Goal: Information Seeking & Learning: Learn about a topic

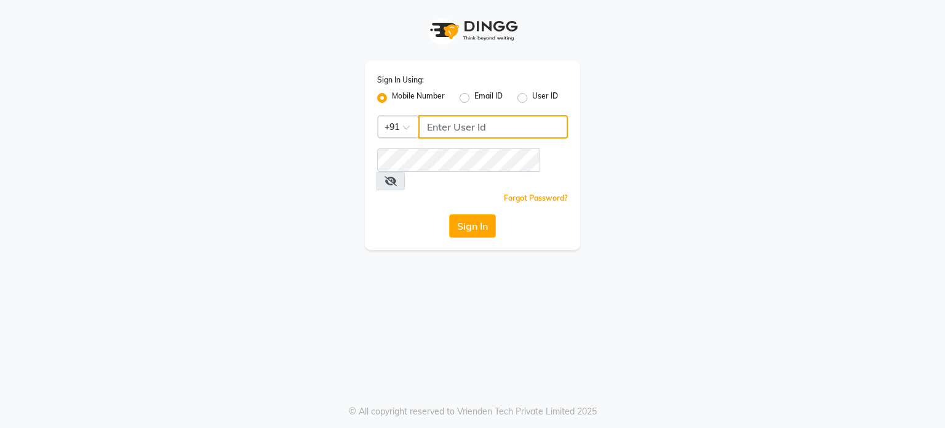
click at [490, 122] on input "Username" at bounding box center [493, 126] width 150 height 23
type input "9530666825"
click at [471, 214] on button "Sign In" at bounding box center [472, 225] width 47 height 23
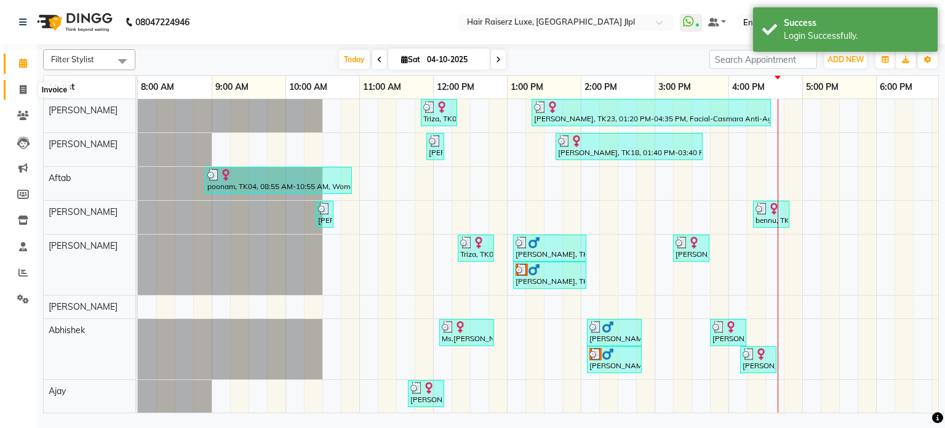
click at [28, 93] on span at bounding box center [23, 90] width 22 height 14
select select "5409"
select select "service"
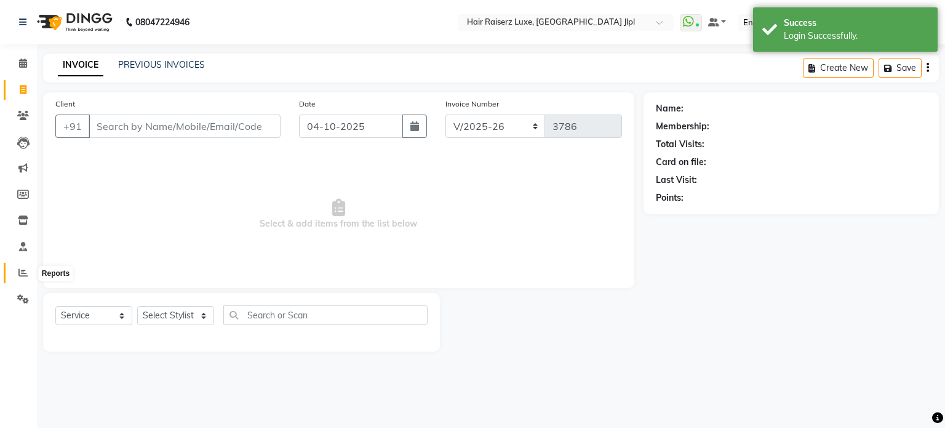
click at [19, 270] on icon at bounding box center [22, 272] width 9 height 9
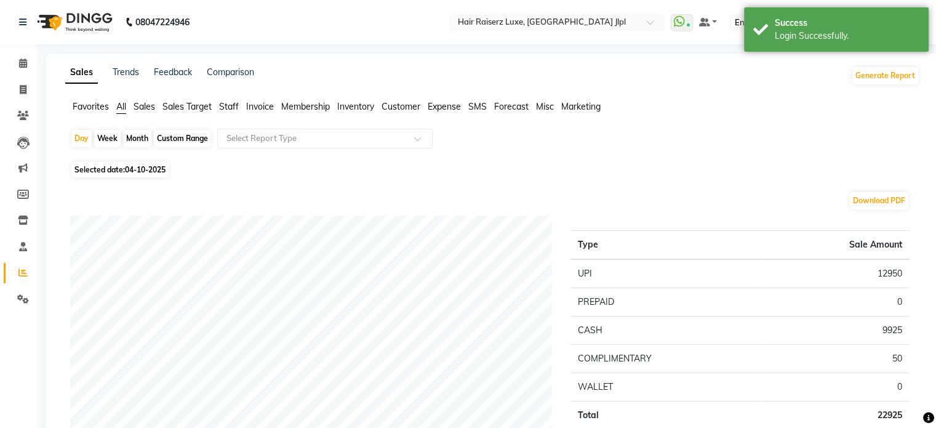
click at [256, 110] on span "Invoice" at bounding box center [260, 106] width 28 height 11
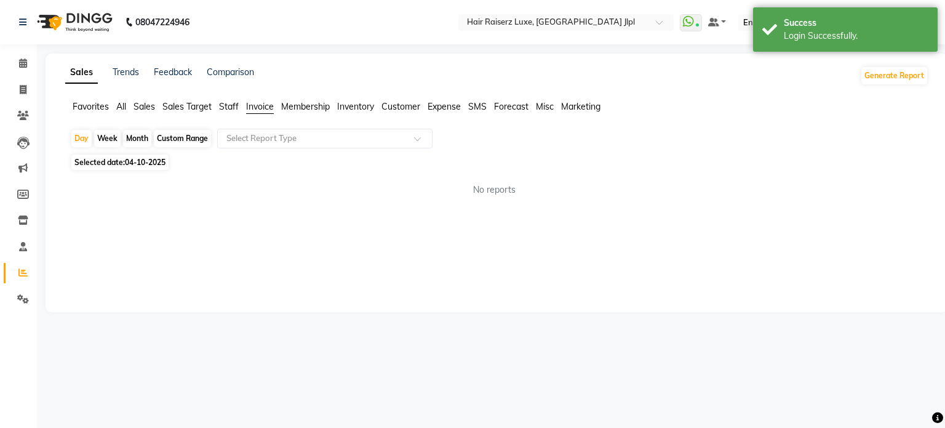
click at [138, 140] on div "Month" at bounding box center [137, 138] width 28 height 17
select select "10"
select select "2025"
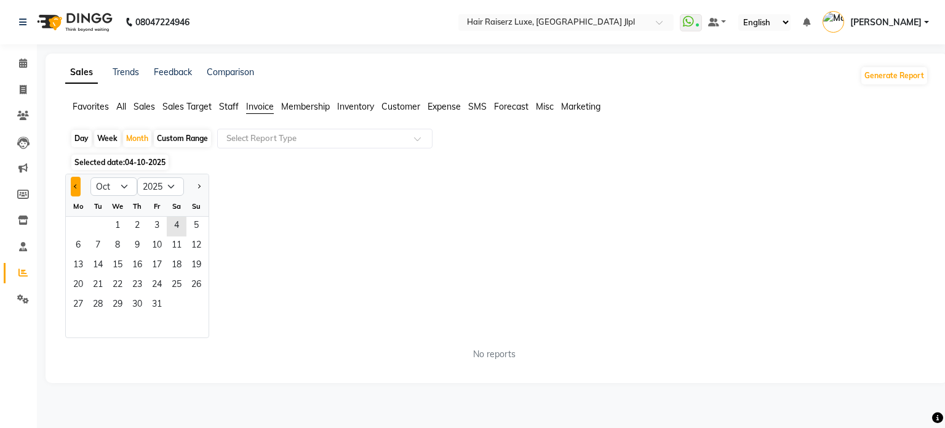
click at [76, 188] on span "Previous month" at bounding box center [76, 186] width 4 height 4
select select "9"
click at [86, 226] on span "1" at bounding box center [78, 227] width 20 height 20
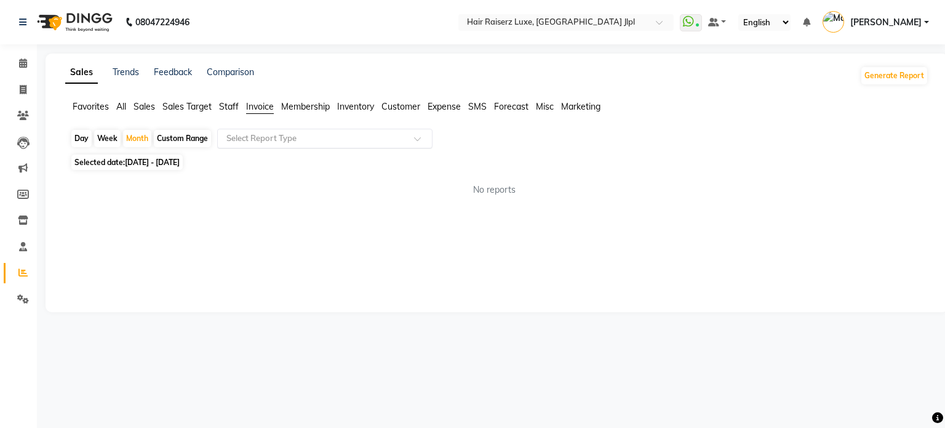
click at [320, 146] on div "Select Report Type" at bounding box center [324, 139] width 215 height 20
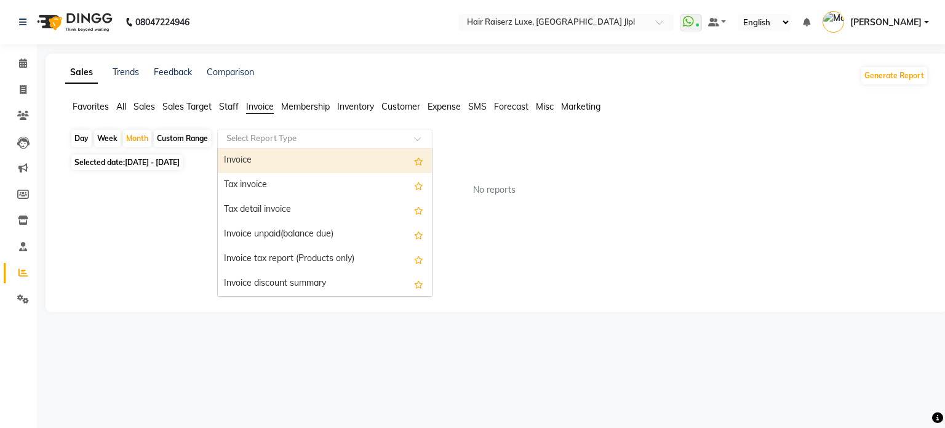
click at [316, 156] on div "Invoice" at bounding box center [325, 160] width 214 height 25
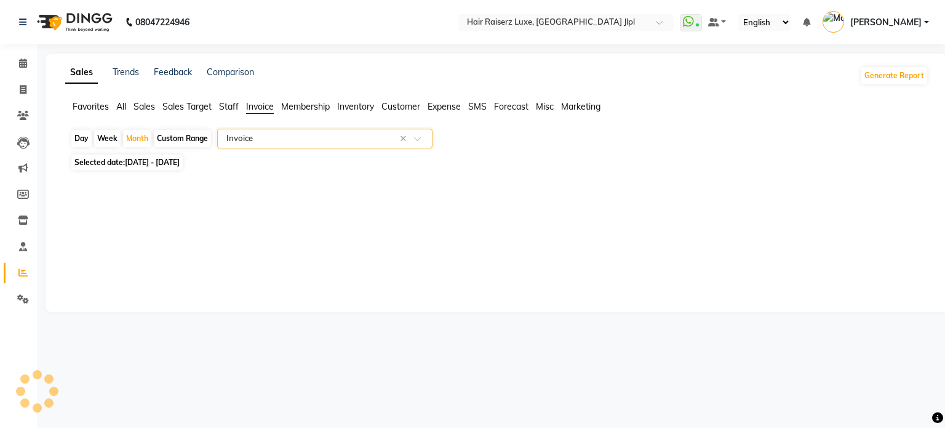
select select "filtered_report"
select select "csv"
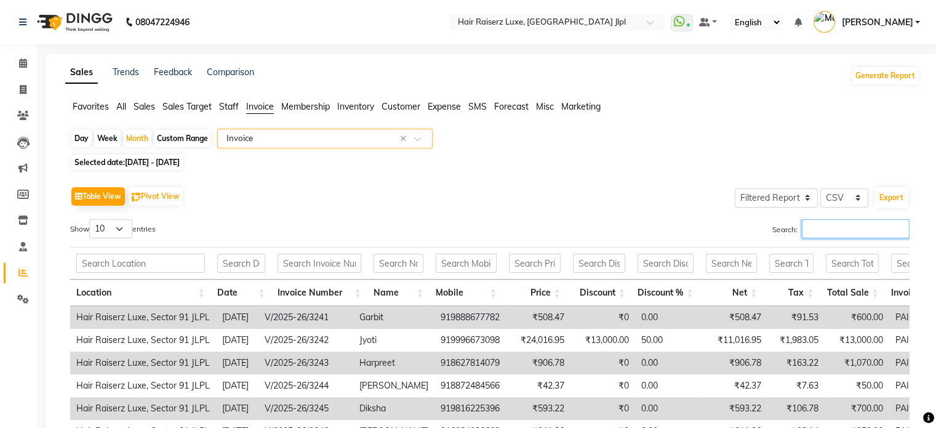
click at [786, 234] on input "Search:" at bounding box center [856, 228] width 108 height 19
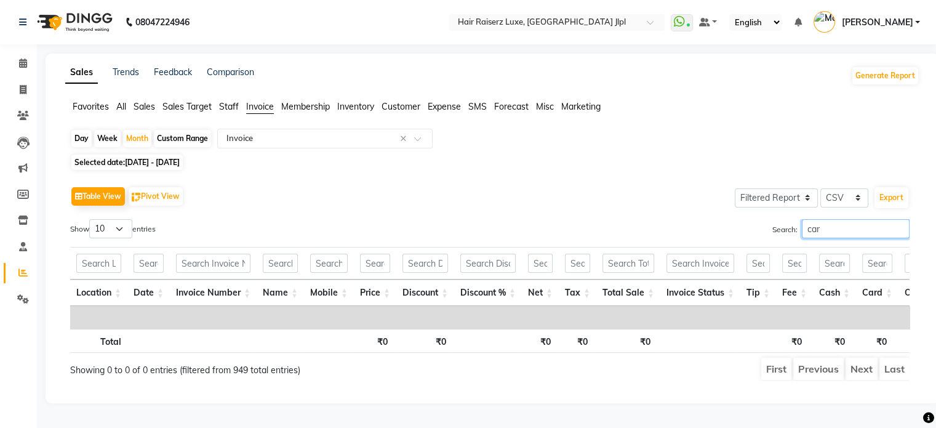
type input "card"
drag, startPoint x: 834, startPoint y: 234, endPoint x: 729, endPoint y: 236, distance: 105.2
click at [729, 236] on div "Search: card" at bounding box center [704, 231] width 410 height 24
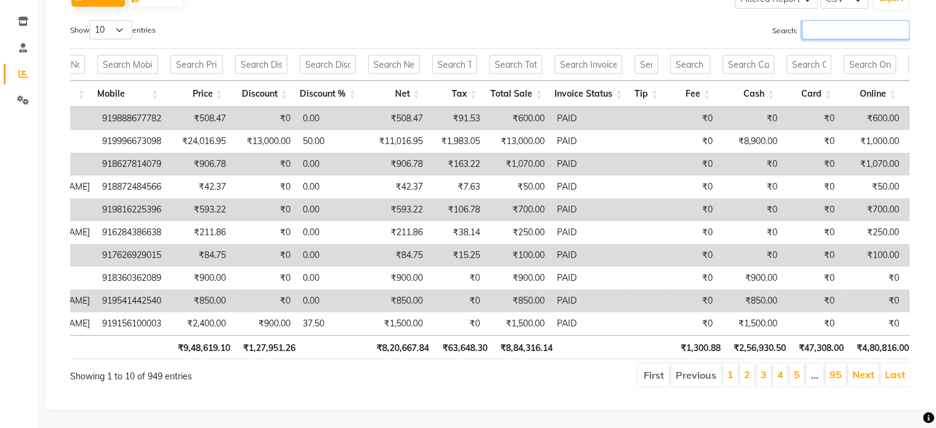
scroll to position [0, 361]
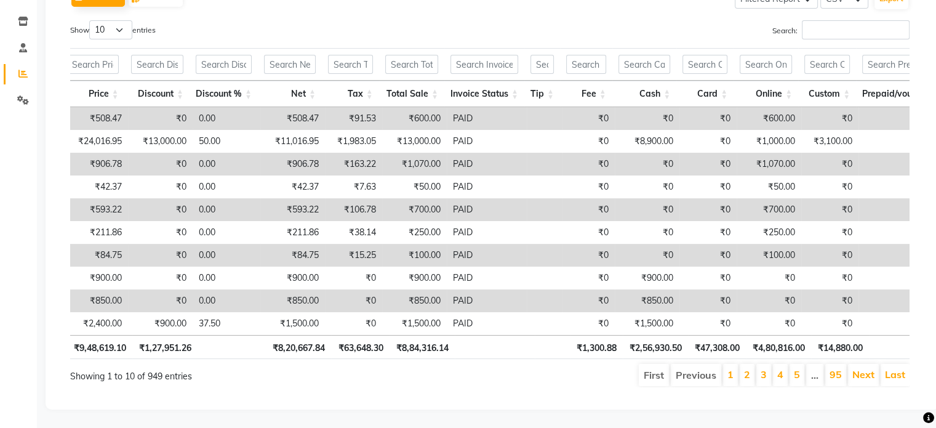
click at [515, 346] on th at bounding box center [495, 347] width 80 height 24
drag, startPoint x: 550, startPoint y: 348, endPoint x: 592, endPoint y: 351, distance: 42.6
click at [592, 351] on div "Total ₹9,48,619.10 ₹1,27,951.26 ₹8,20,667.84 ₹63,648.30 ₹8,84,316.14 ₹1,300.88 …" at bounding box center [489, 349] width 839 height 28
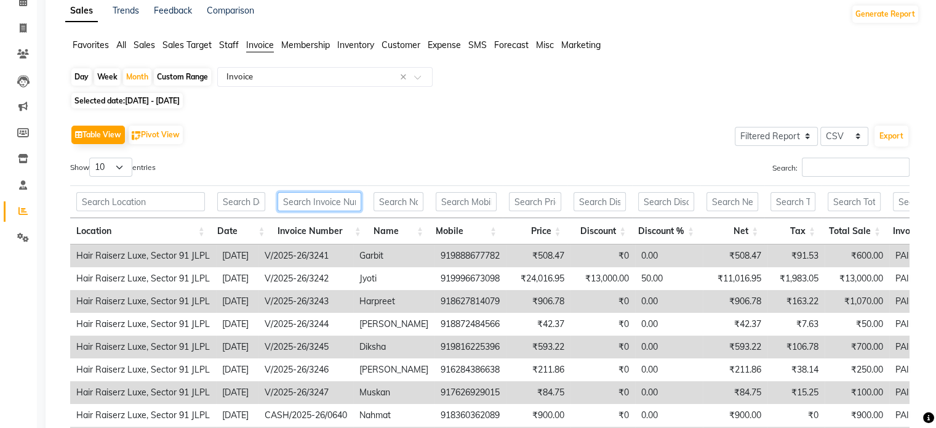
click at [322, 202] on input "text" at bounding box center [319, 201] width 84 height 19
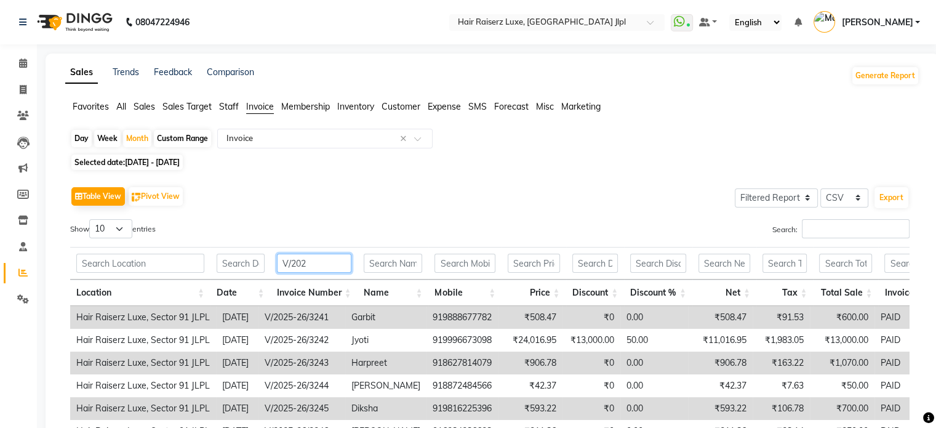
type input "V/2025"
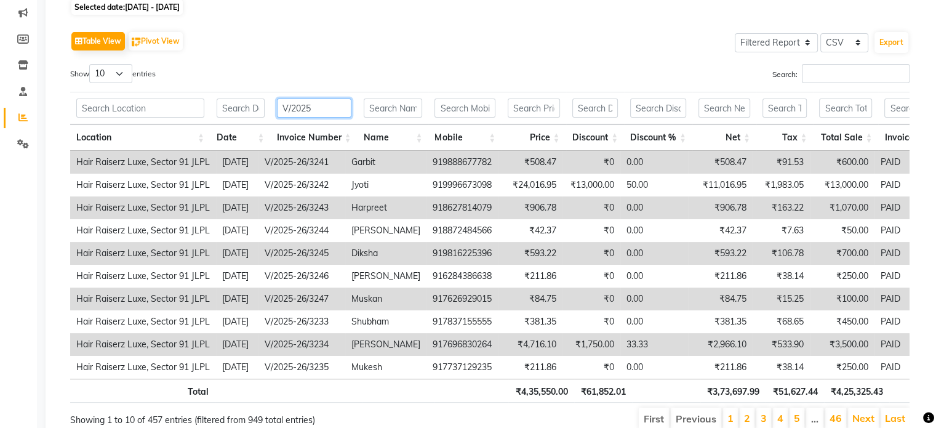
drag, startPoint x: 340, startPoint y: 105, endPoint x: 143, endPoint y: 124, distance: 197.7
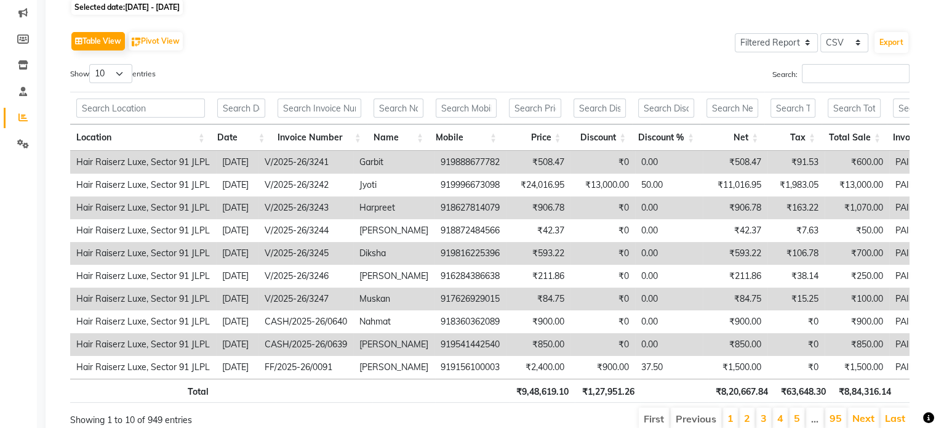
drag, startPoint x: 406, startPoint y: 47, endPoint x: 410, endPoint y: 54, distance: 8.5
click at [406, 46] on div "Table View Pivot View Select Full Report Filtered Report Select CSV PDF Export" at bounding box center [489, 41] width 839 height 26
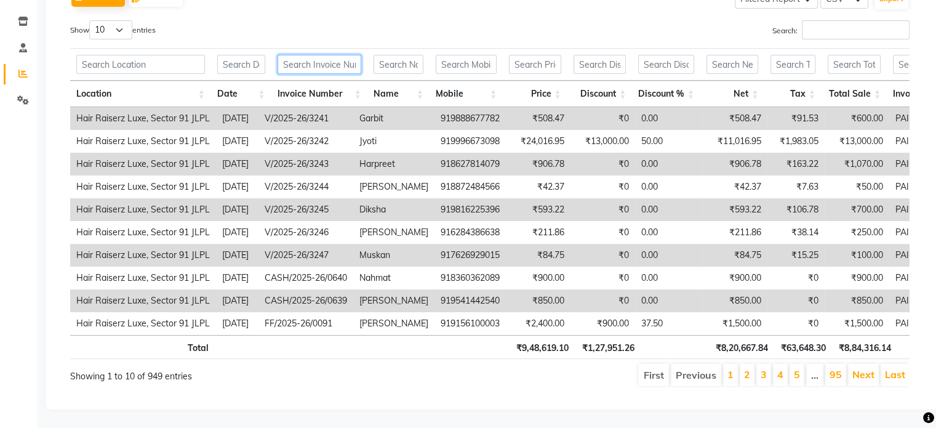
click at [289, 55] on input "text" at bounding box center [319, 64] width 84 height 19
paste input "V/2025"
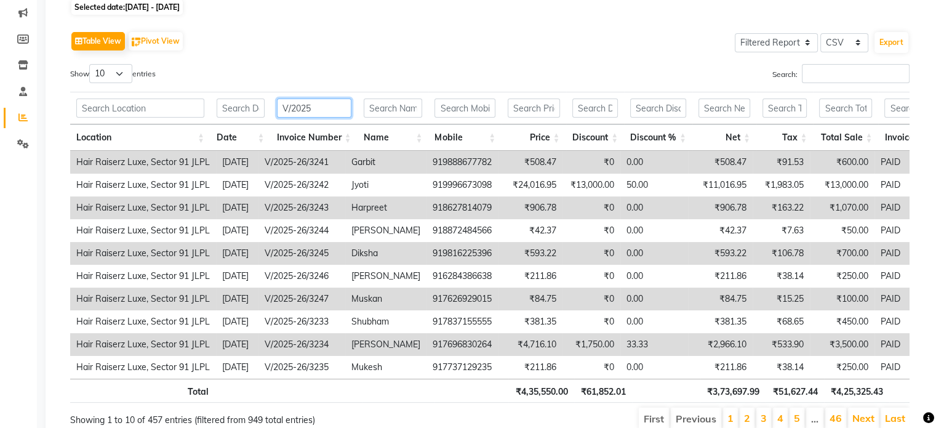
type input "V/2025"
click at [786, 45] on select "Select CSV PDF" at bounding box center [844, 42] width 48 height 19
click at [786, 33] on select "Select CSV PDF" at bounding box center [844, 42] width 48 height 19
click at [786, 41] on select "Select Full Report Filtered Report" at bounding box center [776, 42] width 83 height 19
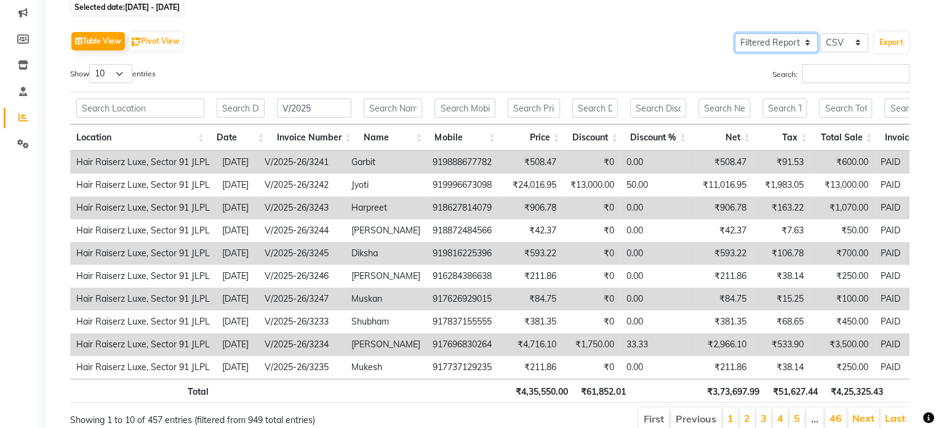
click at [786, 41] on select "Select Full Report Filtered Report" at bounding box center [776, 42] width 83 height 19
click at [736, 33] on select "Select Full Report Filtered Report" at bounding box center [776, 42] width 83 height 19
click at [786, 43] on button "Export" at bounding box center [891, 42] width 34 height 21
click at [786, 45] on select "Select Full Report Filtered Report" at bounding box center [776, 42] width 83 height 19
select select "full_report"
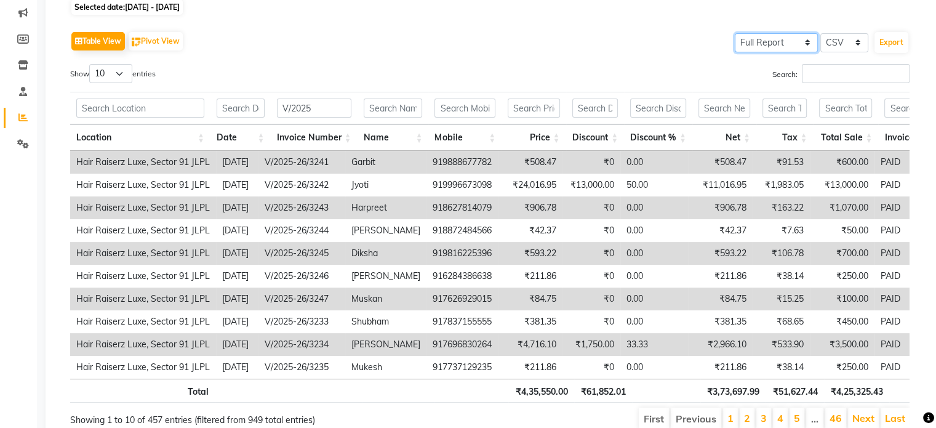
click at [736, 33] on select "Select Full Report Filtered Report" at bounding box center [776, 42] width 83 height 19
click at [786, 44] on button "Export" at bounding box center [891, 42] width 34 height 21
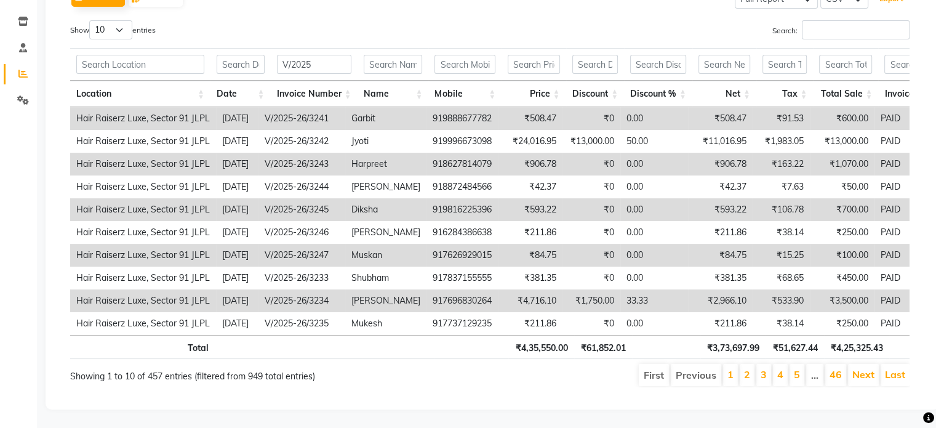
scroll to position [0, 0]
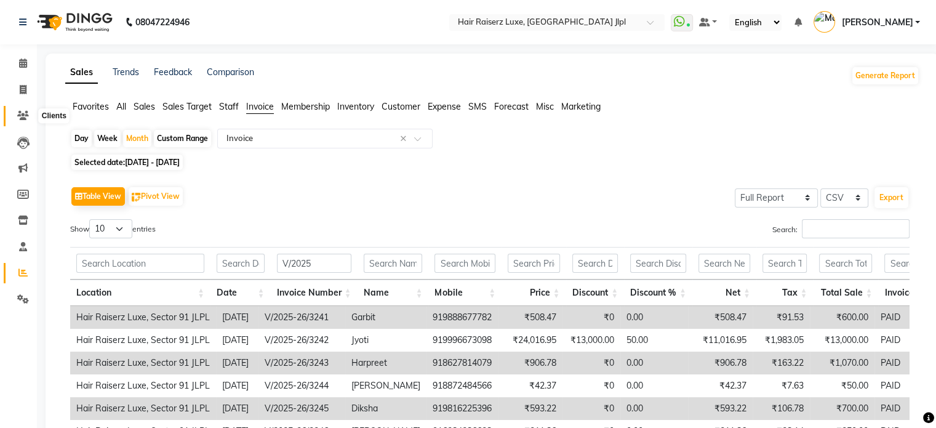
drag, startPoint x: 27, startPoint y: 87, endPoint x: 25, endPoint y: 115, distance: 27.8
click at [143, 108] on span "Sales" at bounding box center [145, 106] width 22 height 11
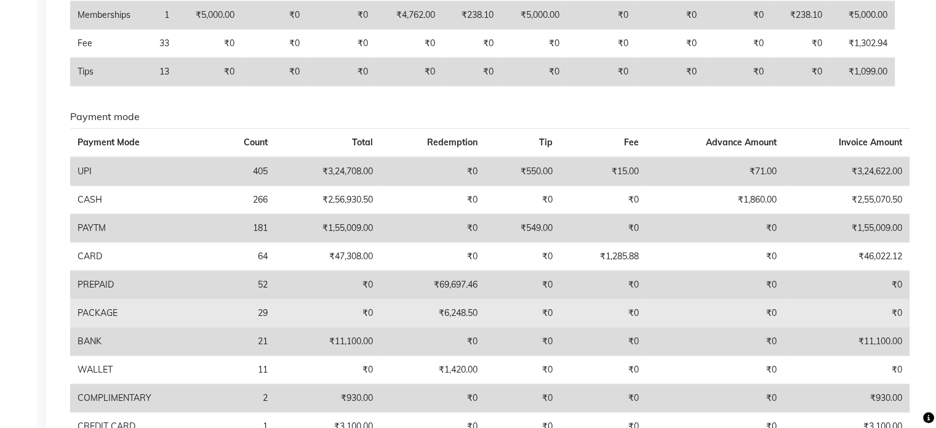
scroll to position [500, 0]
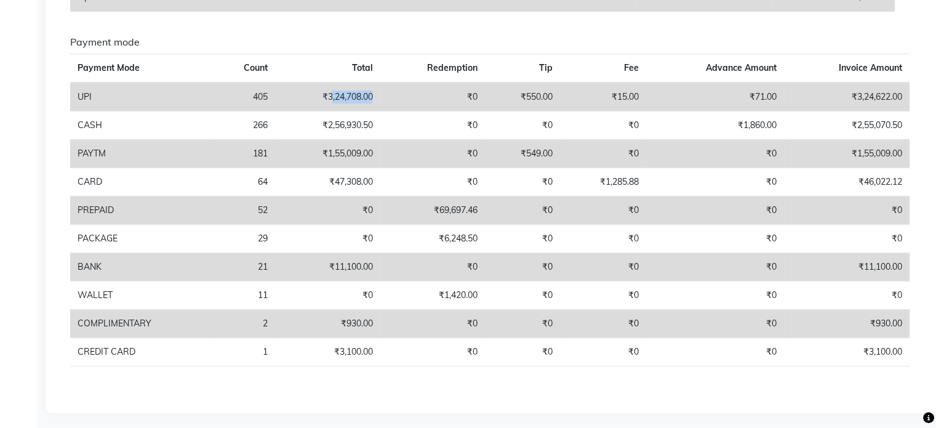
drag, startPoint x: 329, startPoint y: 94, endPoint x: 371, endPoint y: 95, distance: 42.5
click at [371, 95] on td "₹3,24,708.00" at bounding box center [327, 96] width 105 height 29
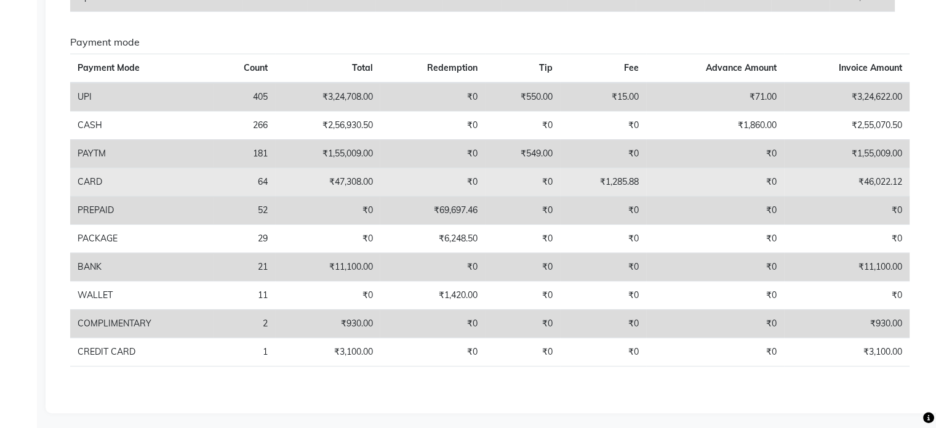
click at [353, 177] on td "₹47,308.00" at bounding box center [327, 181] width 105 height 28
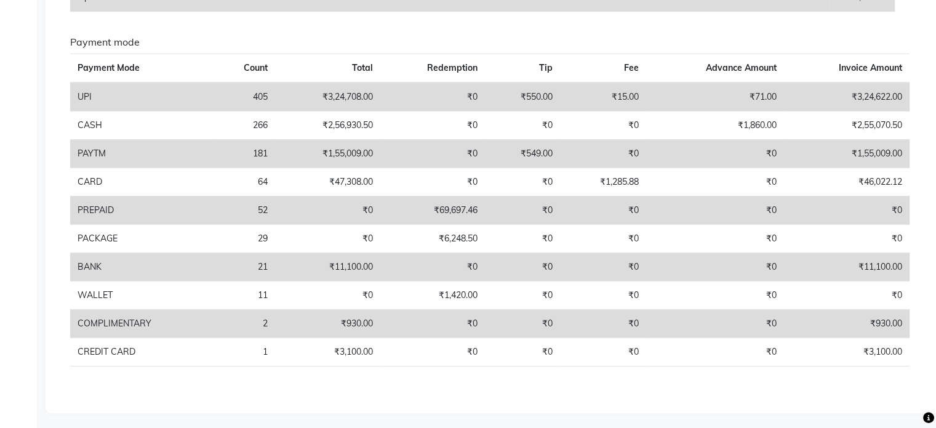
click at [346, 92] on td "₹3,24,708.00" at bounding box center [327, 96] width 105 height 29
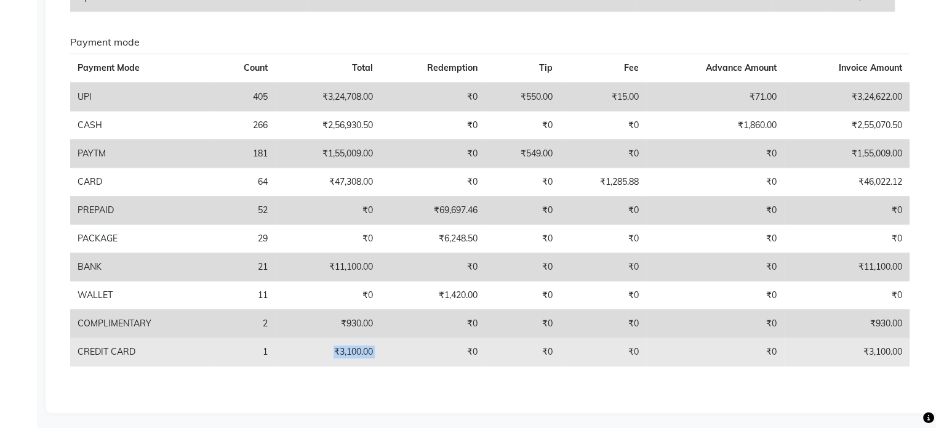
drag, startPoint x: 335, startPoint y: 351, endPoint x: 383, endPoint y: 351, distance: 48.0
click at [383, 351] on tr "CREDIT CARD 1 ₹3,100.00 ₹0 ₹0 ₹0 ₹0 ₹3,100.00" at bounding box center [489, 351] width 839 height 28
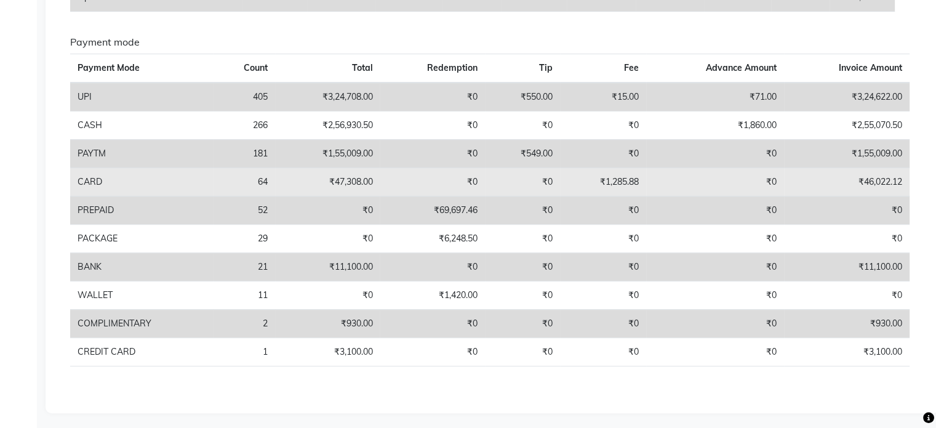
click at [335, 181] on td "₹47,308.00" at bounding box center [327, 181] width 105 height 28
drag, startPoint x: 335, startPoint y: 181, endPoint x: 363, endPoint y: 179, distance: 28.4
click at [363, 179] on td "₹47,308.00" at bounding box center [327, 181] width 105 height 28
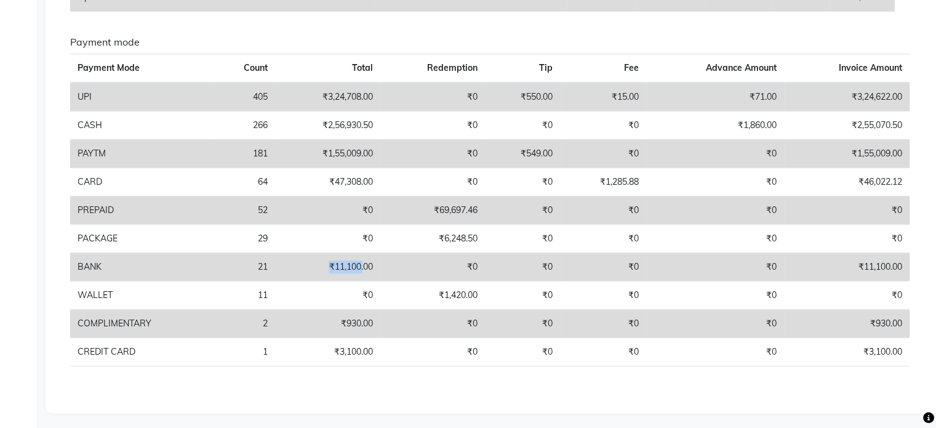
drag, startPoint x: 364, startPoint y: 264, endPoint x: 326, endPoint y: 266, distance: 38.2
click at [326, 266] on td "₹11,100.00" at bounding box center [327, 266] width 105 height 28
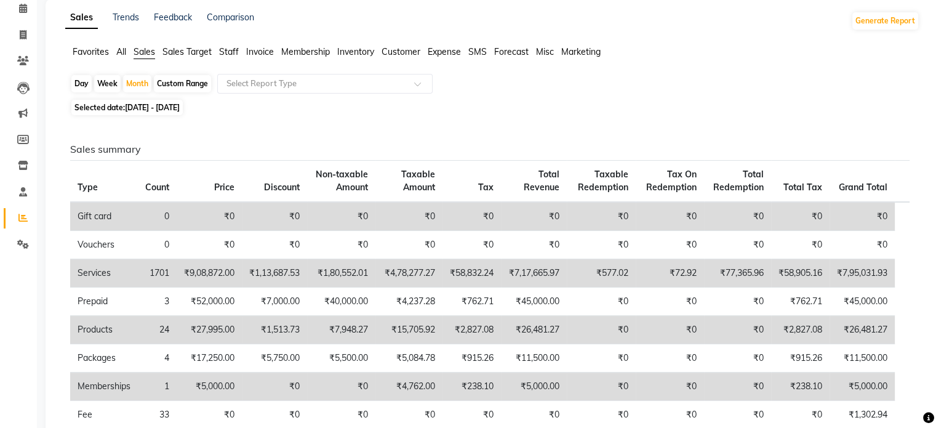
scroll to position [0, 0]
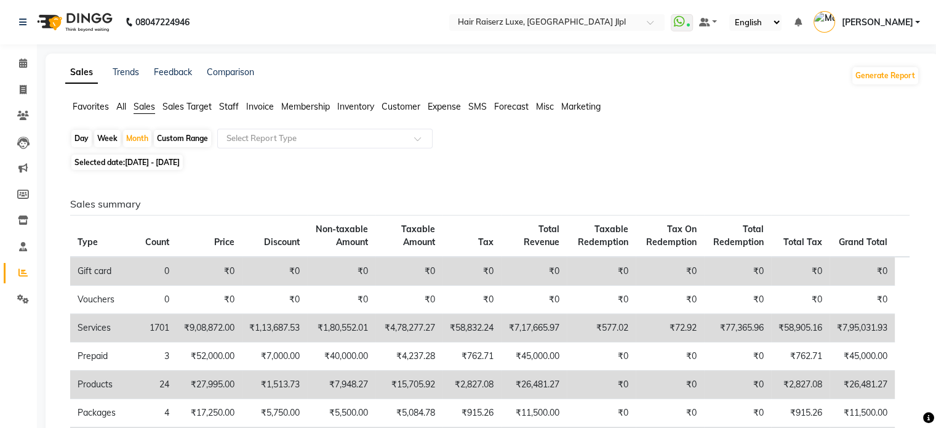
click at [194, 140] on div "Custom Range" at bounding box center [182, 138] width 57 height 17
select select "9"
select select "2025"
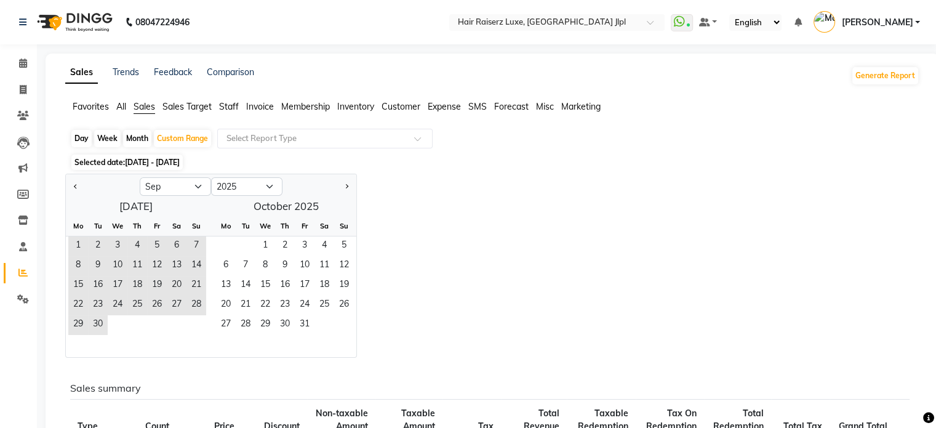
click at [141, 138] on div "Month" at bounding box center [137, 138] width 28 height 17
select select "9"
select select "2025"
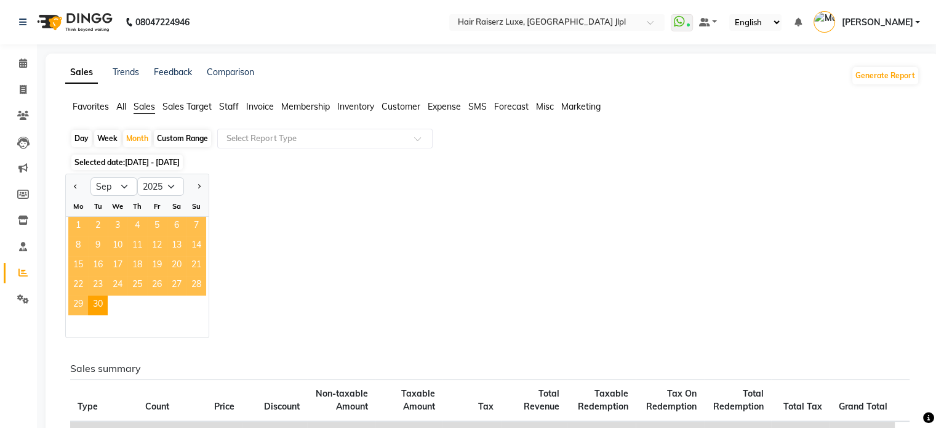
click at [76, 226] on span "1" at bounding box center [78, 227] width 20 height 20
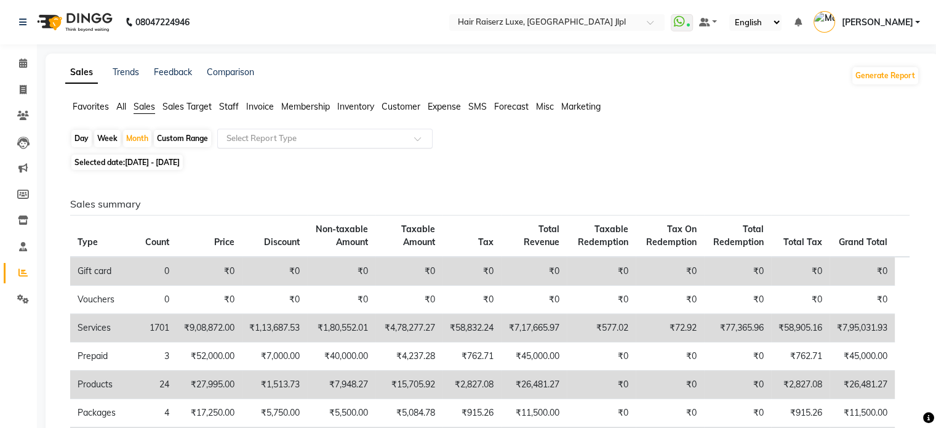
click at [333, 137] on input "text" at bounding box center [312, 138] width 177 height 12
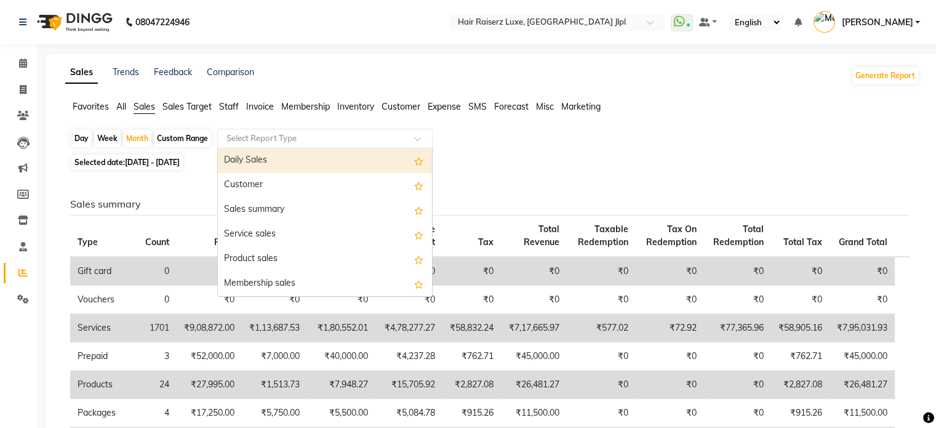
click at [309, 162] on div "Daily Sales" at bounding box center [325, 160] width 214 height 25
select select "full_report"
select select "csv"
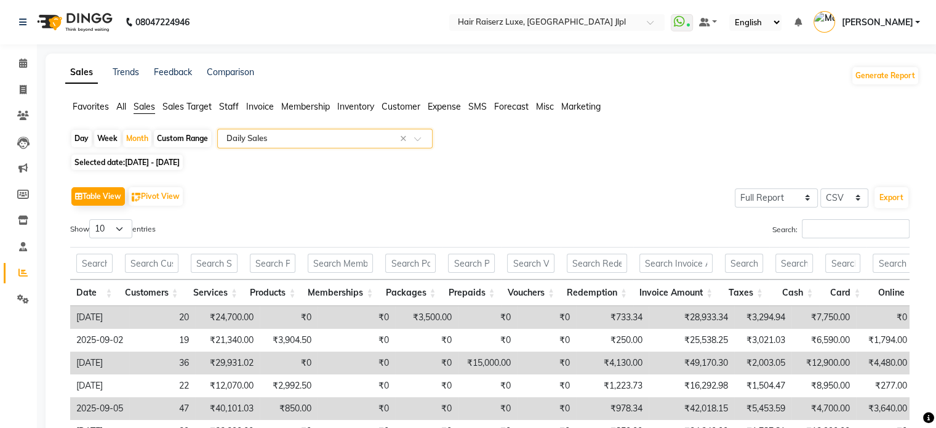
click at [355, 126] on app-reports "Favorites All Sales Sales Target Staff Invoice Membership Inventory Customer Ex…" at bounding box center [492, 347] width 869 height 495
click at [355, 134] on input "text" at bounding box center [312, 138] width 177 height 12
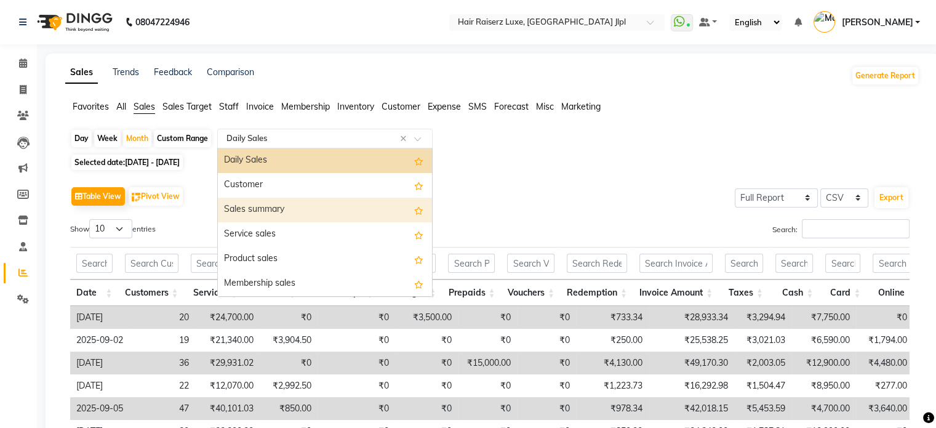
click at [300, 208] on div "Sales summary" at bounding box center [325, 209] width 214 height 25
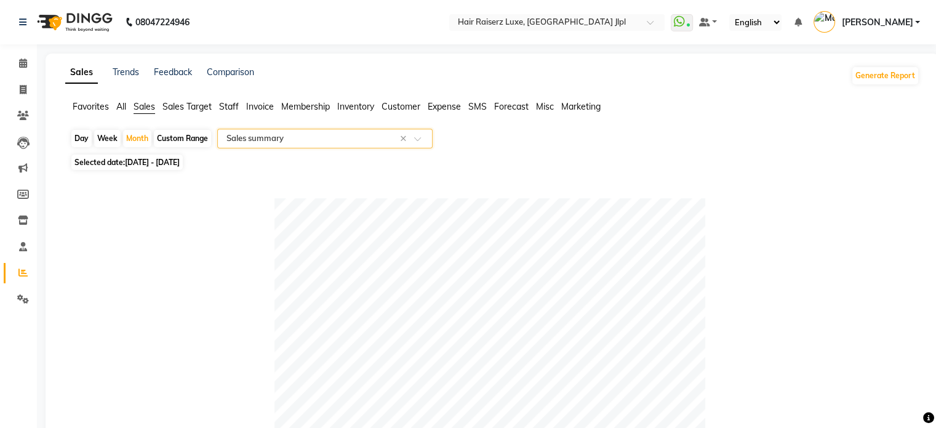
click at [262, 143] on input "text" at bounding box center [312, 138] width 177 height 12
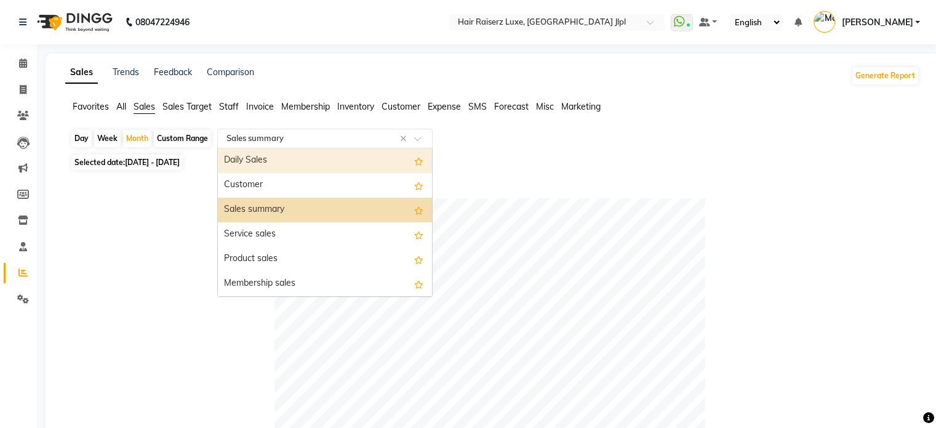
click at [270, 162] on div "Daily Sales" at bounding box center [325, 160] width 214 height 25
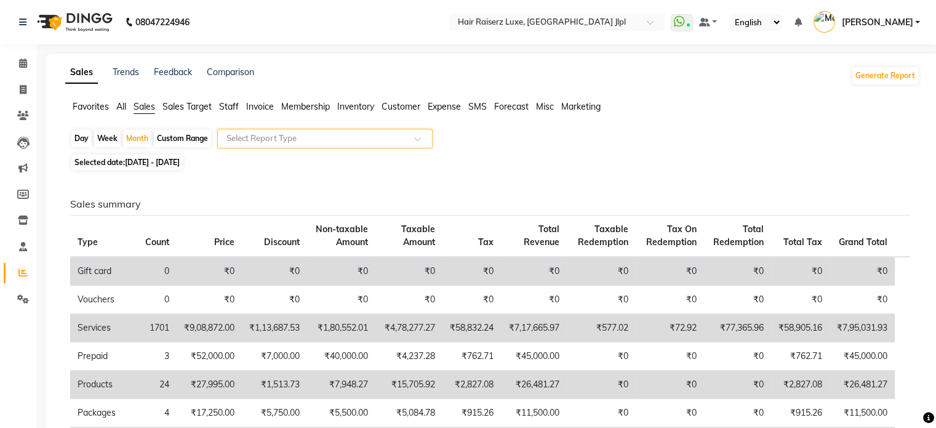
click at [203, 103] on span "Sales Target" at bounding box center [186, 106] width 49 height 11
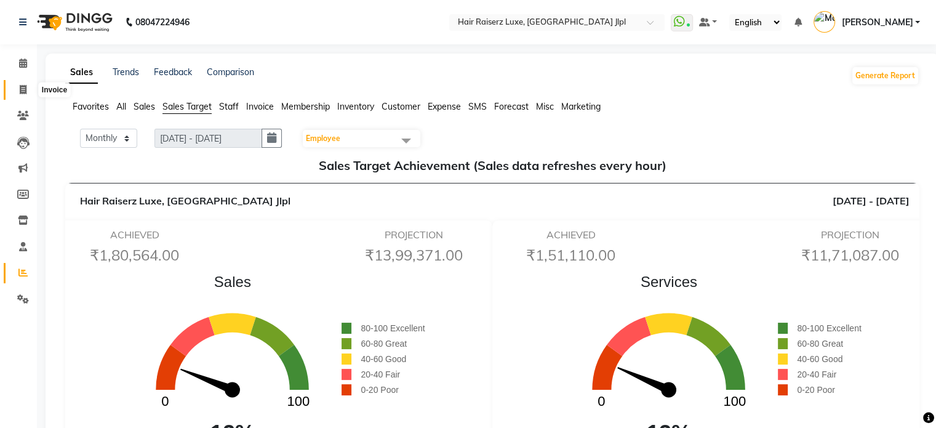
click at [27, 93] on span at bounding box center [23, 90] width 22 height 14
select select "service"
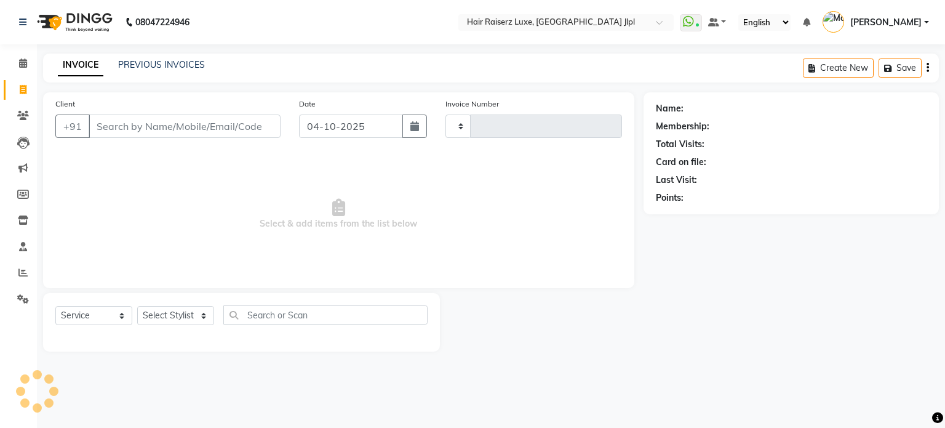
type input "3786"
select select "5409"
click at [153, 67] on link "PREVIOUS INVOICES" at bounding box center [161, 64] width 87 height 11
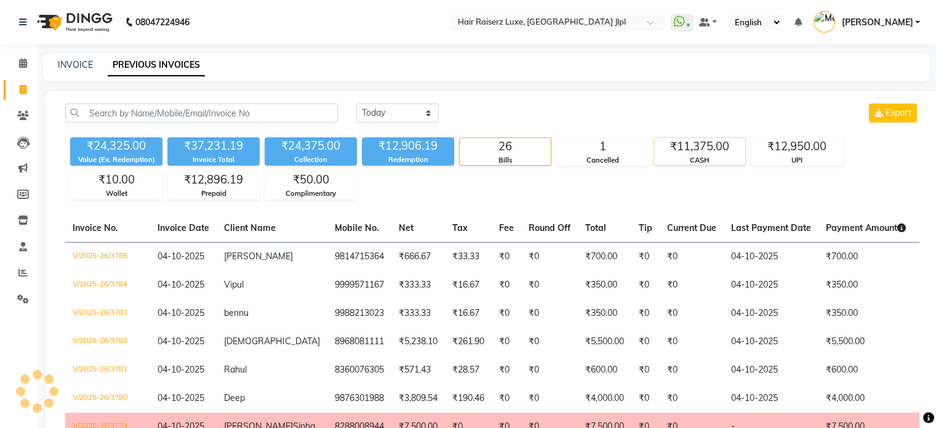
click at [717, 151] on div "₹11,375.00" at bounding box center [699, 146] width 91 height 17
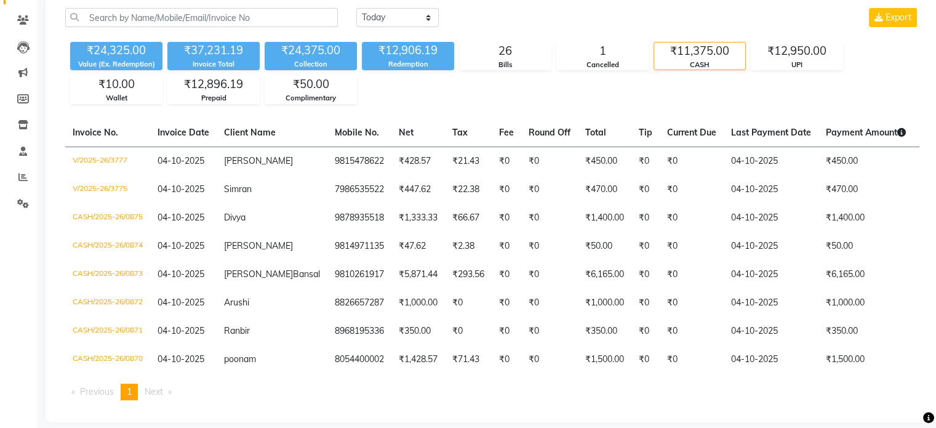
scroll to position [123, 0]
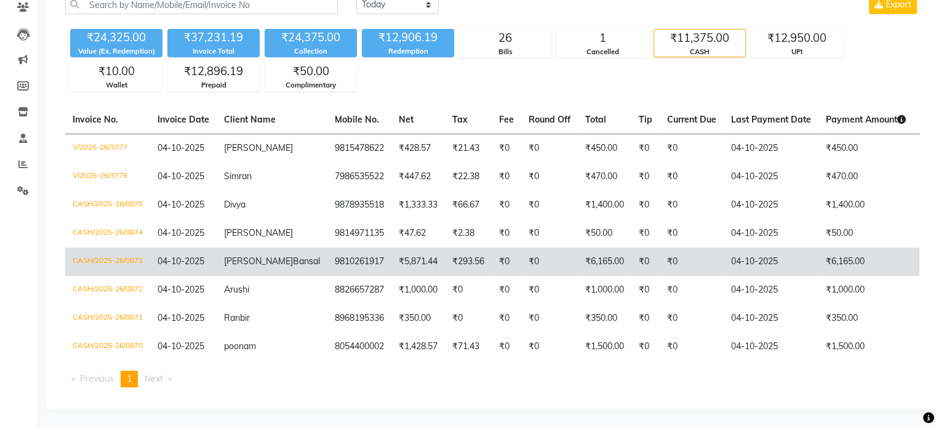
click at [327, 247] on td "9810261917" at bounding box center [359, 261] width 64 height 28
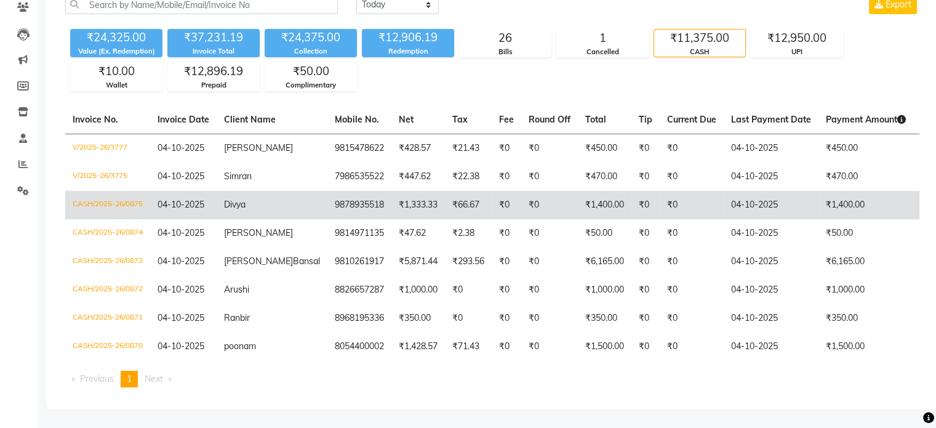
click at [268, 201] on td "Divya" at bounding box center [272, 205] width 111 height 28
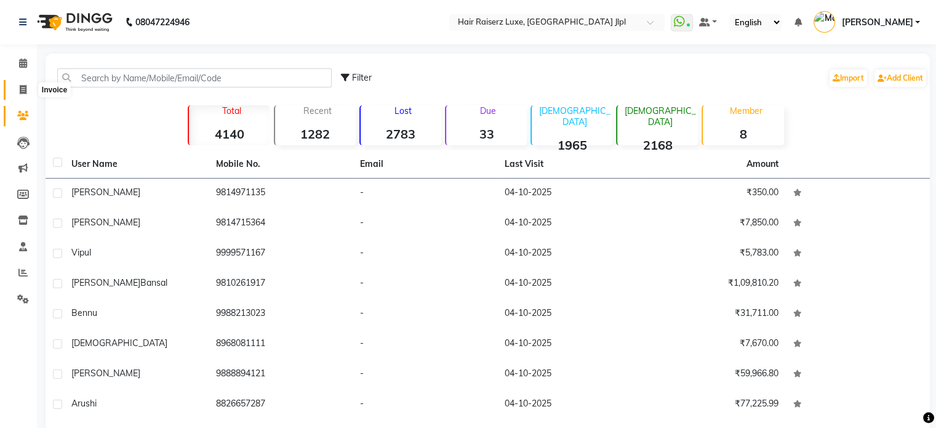
click at [22, 91] on icon at bounding box center [23, 89] width 7 height 9
select select "5409"
select select "service"
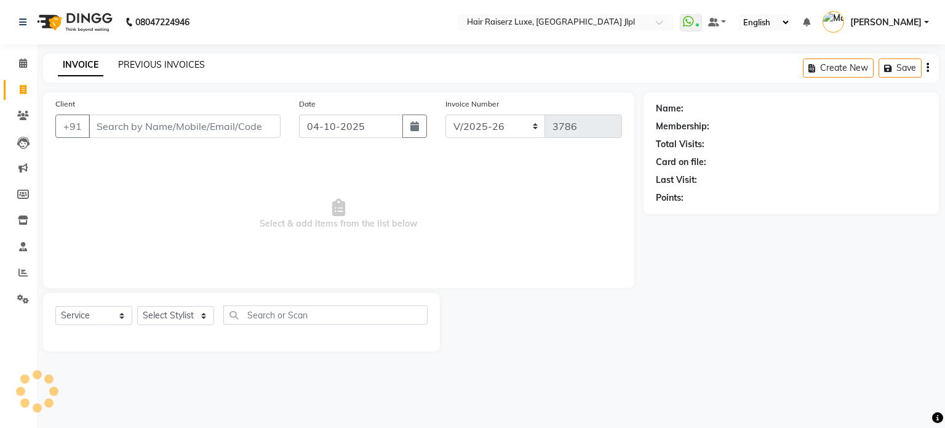
click at [169, 62] on link "PREVIOUS INVOICES" at bounding box center [161, 64] width 87 height 11
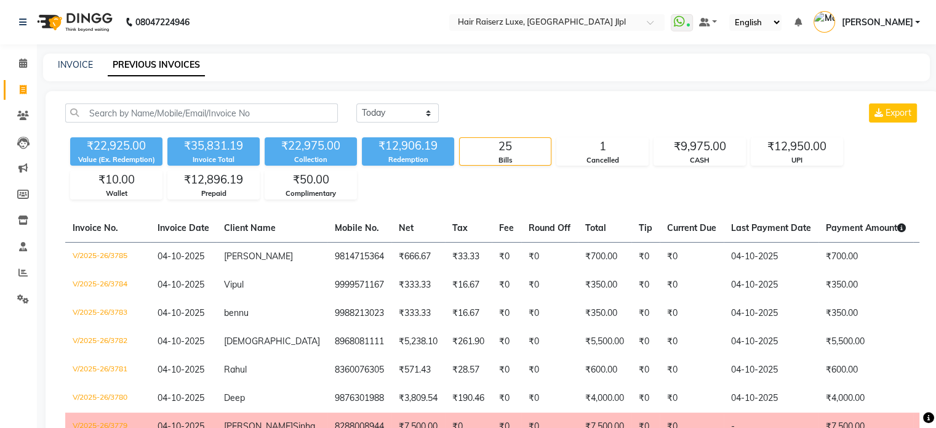
click at [402, 126] on div "Today Yesterday Custom Range Export" at bounding box center [637, 117] width 581 height 29
click at [405, 113] on select "Today Yesterday Custom Range" at bounding box center [397, 112] width 82 height 19
select select "range"
click at [356, 103] on select "Today Yesterday Custom Range" at bounding box center [397, 112] width 82 height 19
click at [521, 114] on input "04-10-2025" at bounding box center [498, 113] width 86 height 17
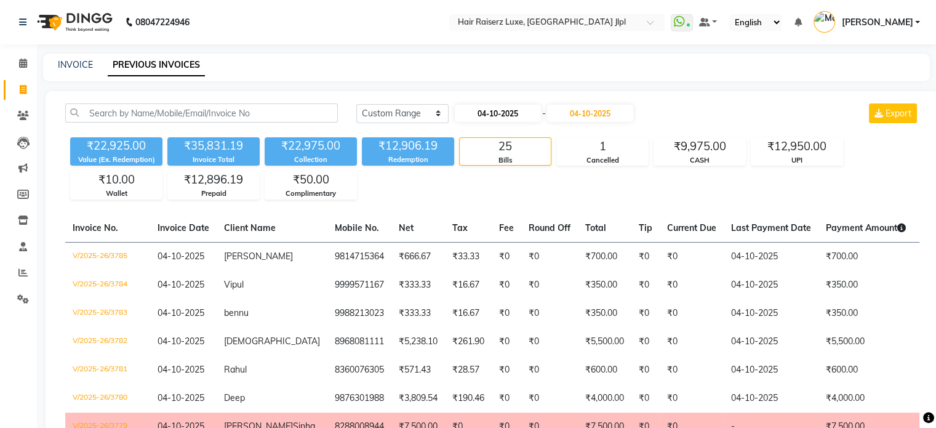
click at [521, 114] on input "04-10-2025" at bounding box center [498, 113] width 86 height 17
select select "10"
select select "2025"
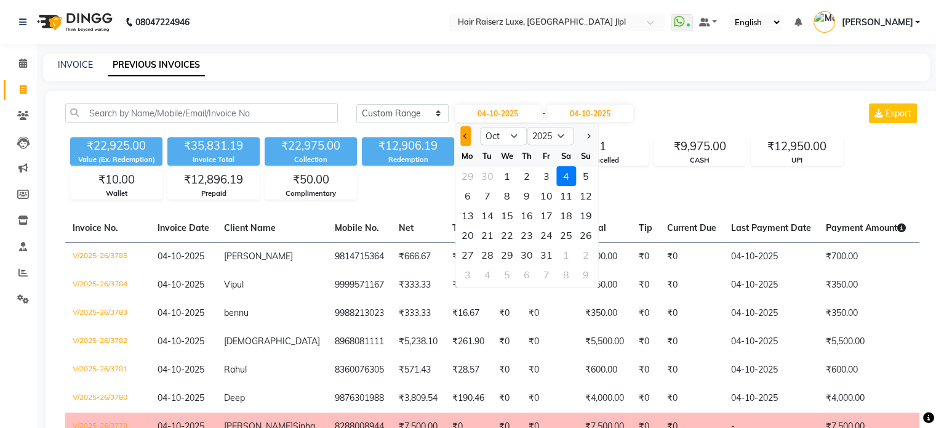
click at [463, 136] on span "Previous month" at bounding box center [465, 136] width 5 height 5
select select "8"
click at [540, 173] on div "1" at bounding box center [546, 176] width 20 height 20
type input "01-08-2025"
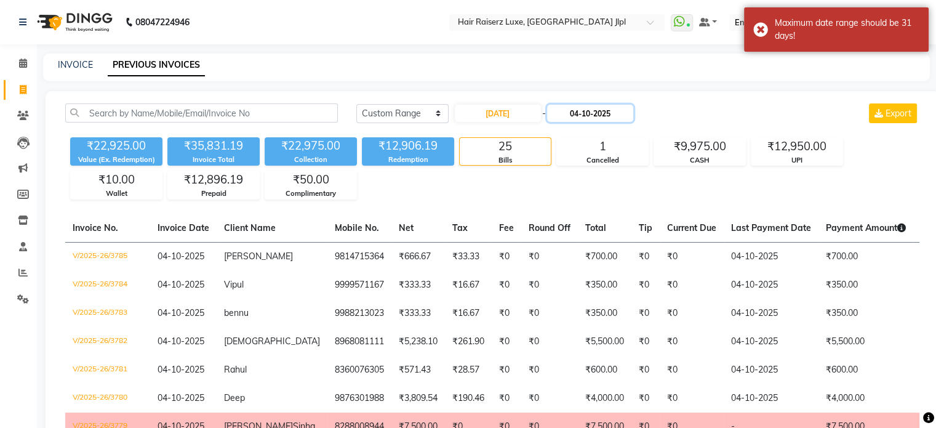
click at [598, 117] on input "04-10-2025" at bounding box center [590, 113] width 86 height 17
select select "10"
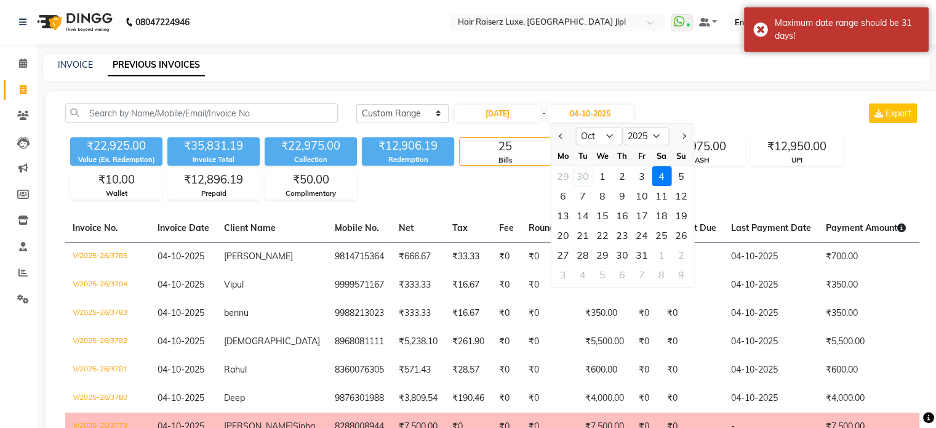
click at [583, 178] on div "30" at bounding box center [583, 176] width 20 height 20
type input "30-09-2025"
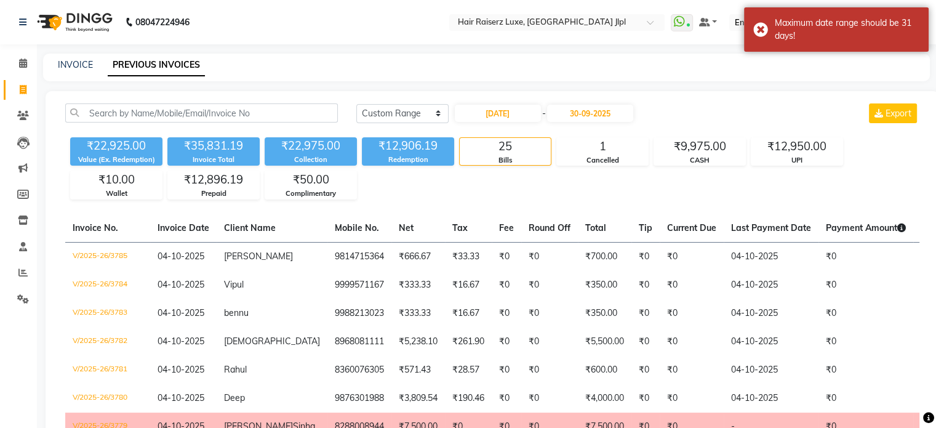
click at [578, 175] on div "₹22,925.00 Value (Ex. Redemption) ₹35,831.19 Invoice Total ₹22,975.00 Collectio…" at bounding box center [492, 165] width 854 height 67
click at [523, 113] on input "01-08-2025" at bounding box center [498, 113] width 86 height 17
select select "8"
select select "2025"
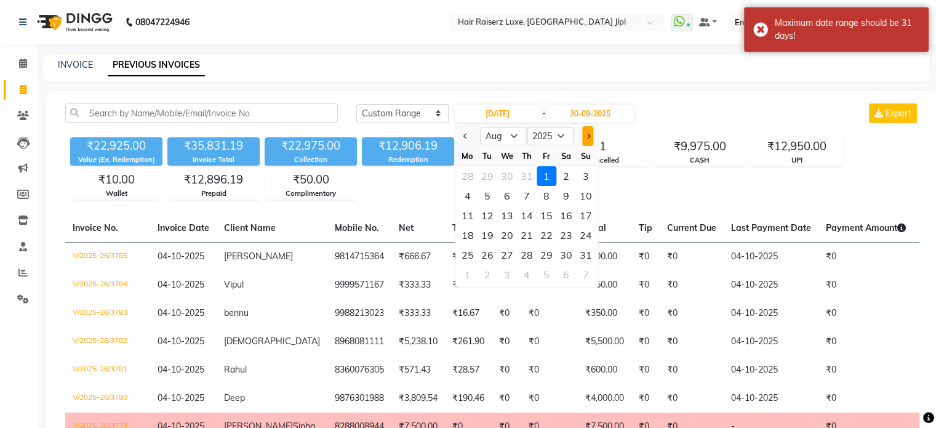
click at [583, 134] on button "Next month" at bounding box center [588, 136] width 10 height 20
select select "9"
click at [469, 175] on div "1" at bounding box center [468, 176] width 20 height 20
type input "01-09-2025"
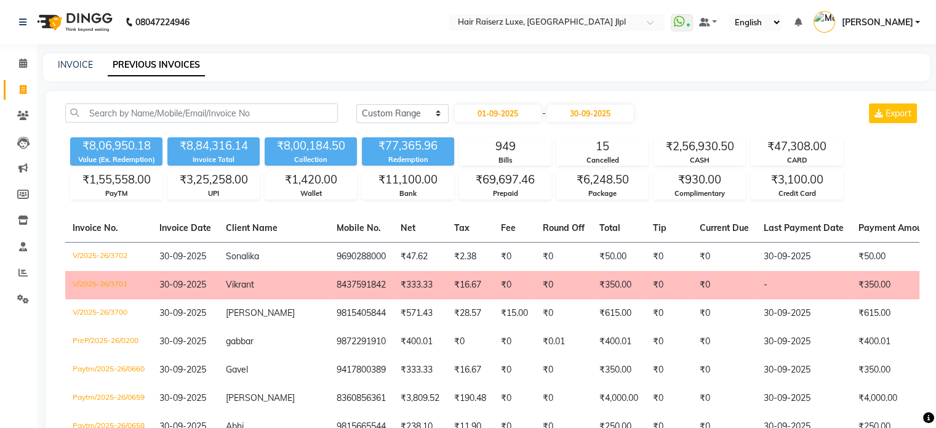
click at [644, 116] on div "Today Yesterday Custom Range 01-09-2025 - 30-09-2025 Export" at bounding box center [637, 113] width 563 height 20
click at [776, 149] on div "₹47,308.00" at bounding box center [796, 146] width 91 height 17
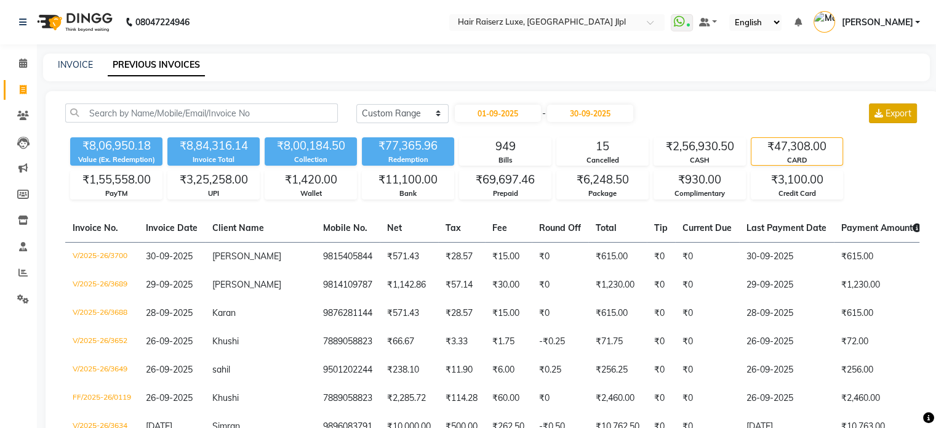
click at [899, 117] on span "Export" at bounding box center [898, 113] width 26 height 11
click at [228, 194] on div "UPI" at bounding box center [213, 193] width 91 height 10
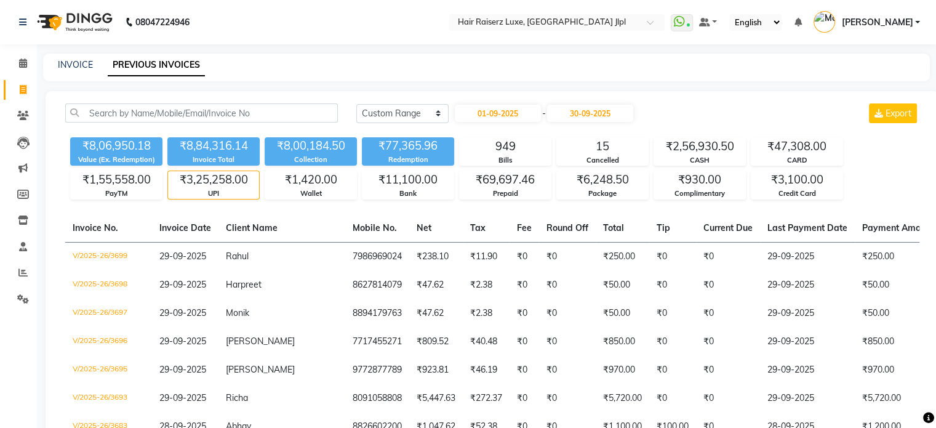
click at [246, 188] on div "UPI" at bounding box center [213, 193] width 91 height 10
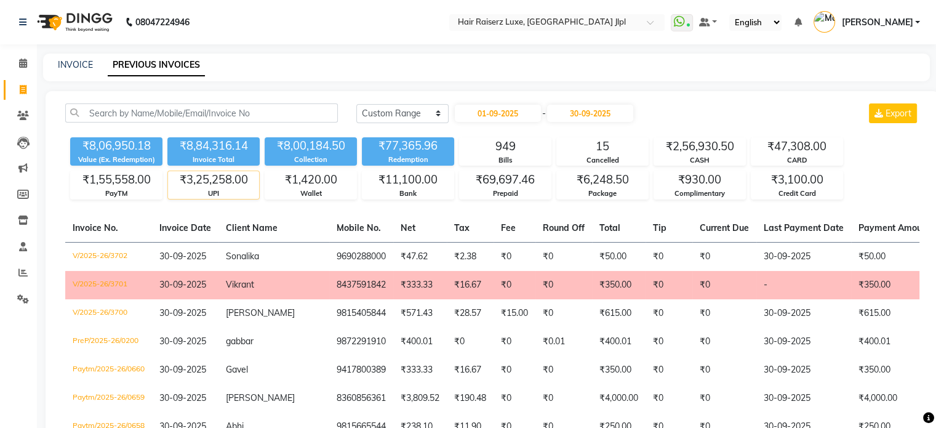
click at [234, 173] on div "₹3,25,258.00" at bounding box center [213, 179] width 91 height 17
click at [241, 189] on div "UPI" at bounding box center [213, 193] width 91 height 10
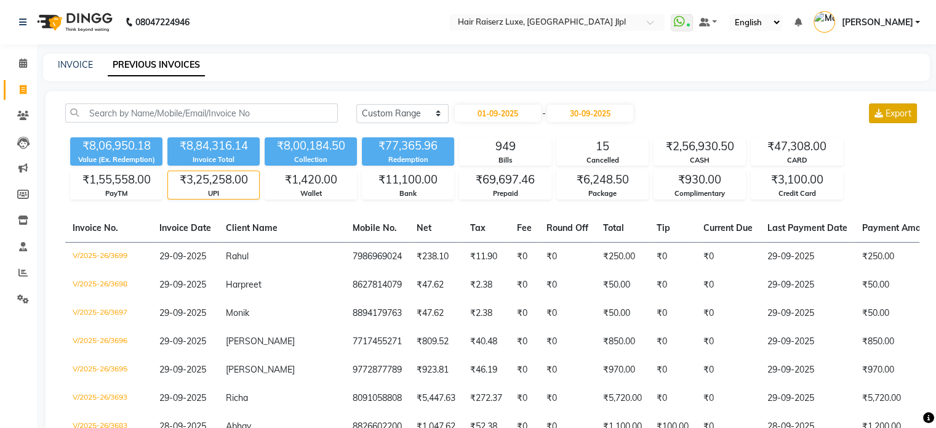
click at [895, 111] on span "Export" at bounding box center [898, 113] width 26 height 11
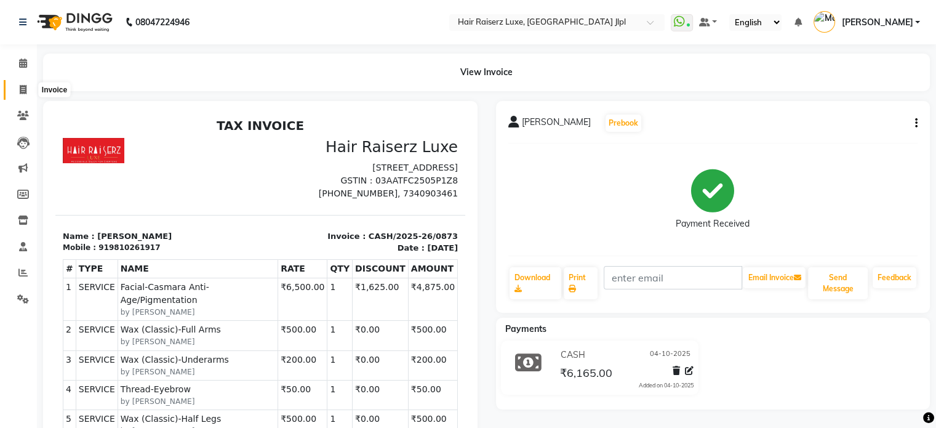
drag, startPoint x: 31, startPoint y: 90, endPoint x: 74, endPoint y: 89, distance: 43.7
click at [31, 90] on span at bounding box center [23, 90] width 22 height 14
select select "5409"
select select "service"
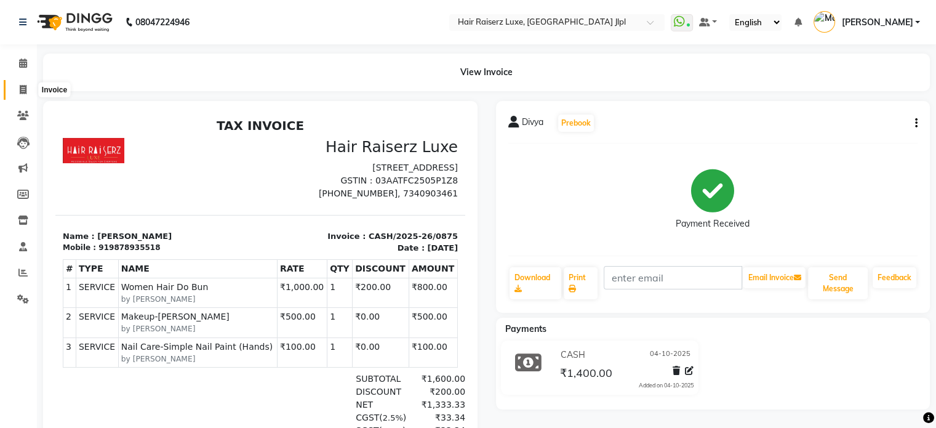
click at [25, 88] on icon at bounding box center [23, 89] width 7 height 9
select select "service"
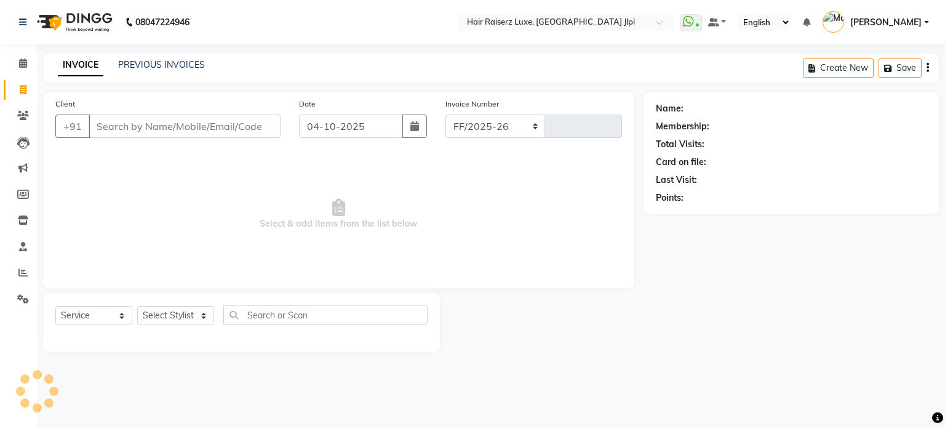
select select "5409"
type input "3786"
click at [156, 69] on link "PREVIOUS INVOICES" at bounding box center [161, 64] width 87 height 11
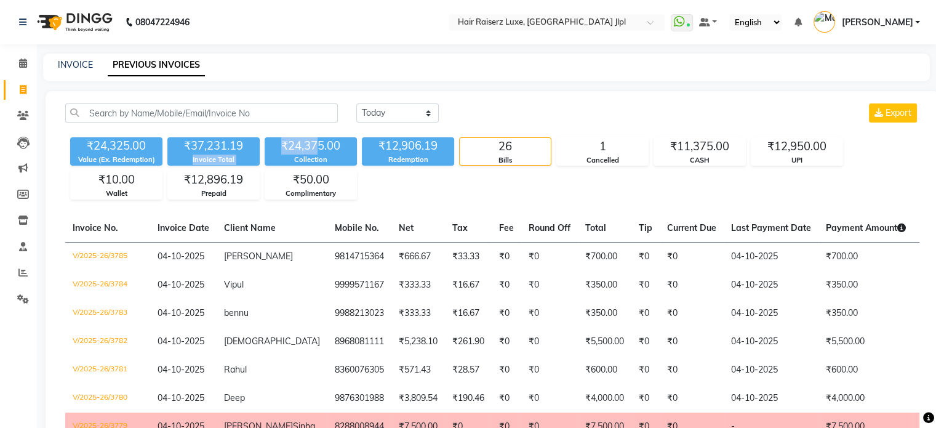
drag, startPoint x: 317, startPoint y: 142, endPoint x: 247, endPoint y: 152, distance: 70.8
click at [247, 152] on div "₹24,325.00 Value (Ex. Redemption) ₹37,231.19 Invoice Total ₹24,375.00 Collectio…" at bounding box center [492, 165] width 854 height 67
click at [247, 152] on div "₹37,231.19" at bounding box center [213, 145] width 92 height 17
click at [15, 273] on span at bounding box center [23, 273] width 22 height 14
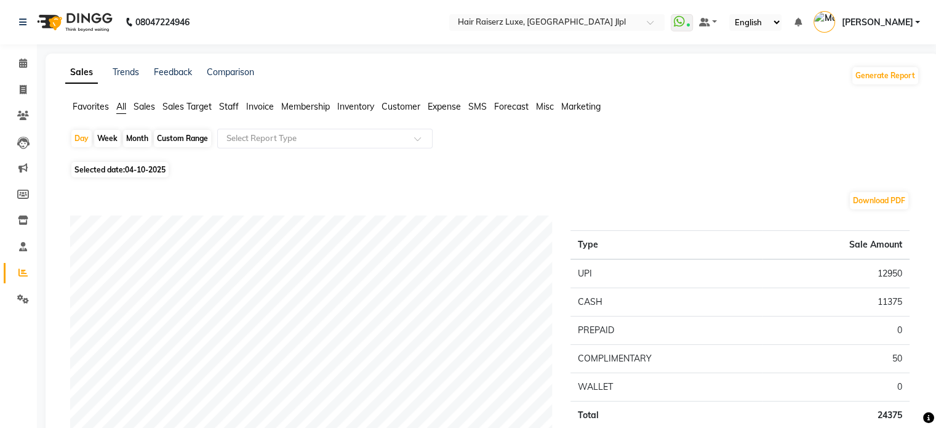
click at [239, 108] on span "Staff" at bounding box center [229, 106] width 20 height 11
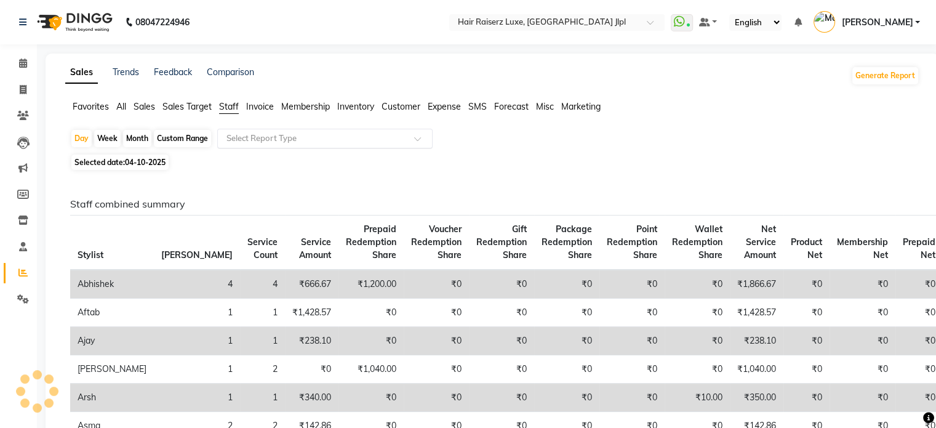
click at [264, 141] on input "text" at bounding box center [312, 138] width 177 height 12
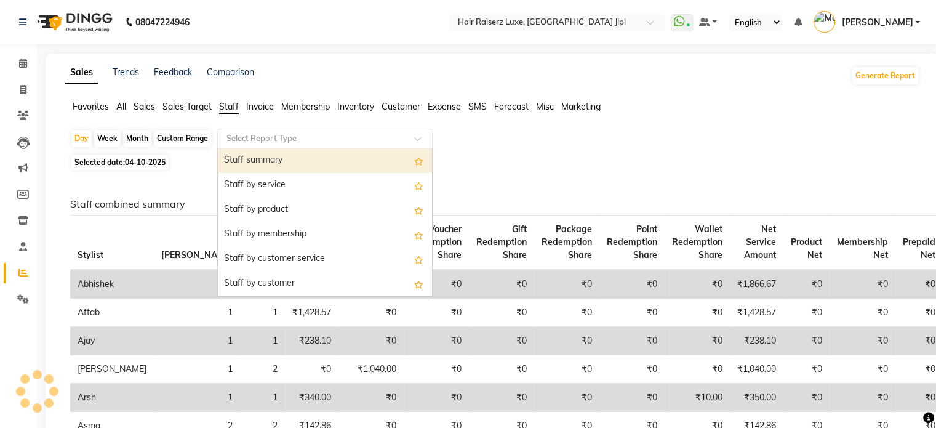
click at [266, 157] on div "Staff summary" at bounding box center [325, 160] width 214 height 25
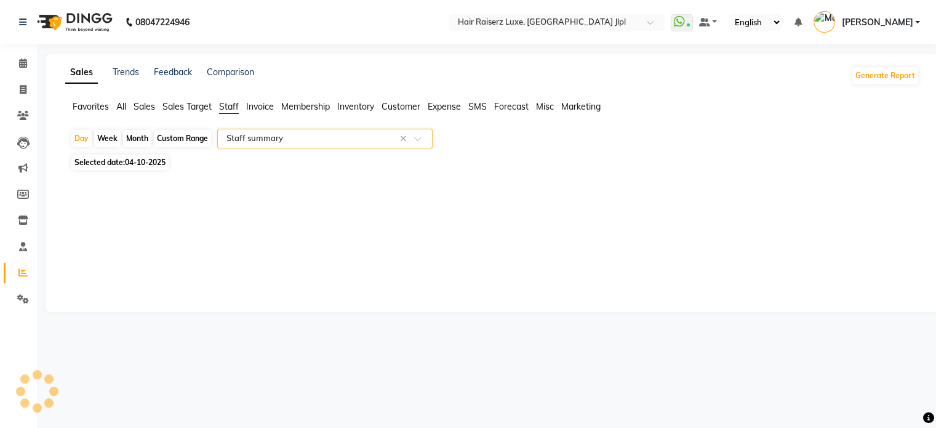
select select "full_report"
select select "csv"
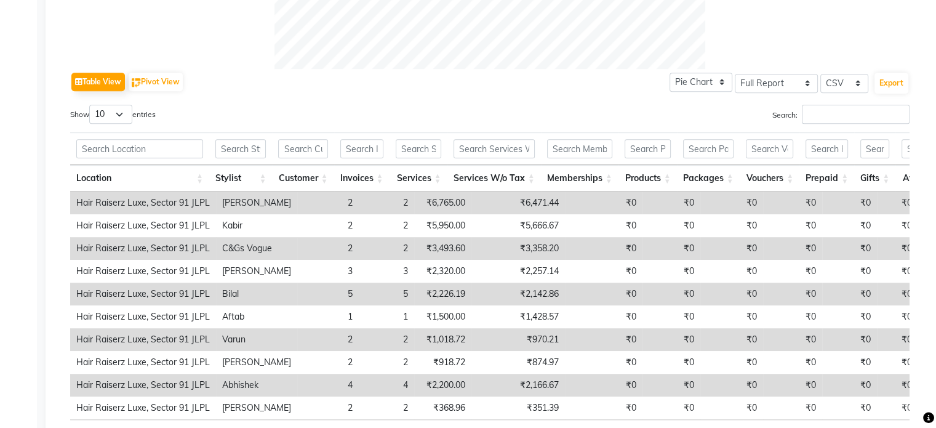
scroll to position [615, 0]
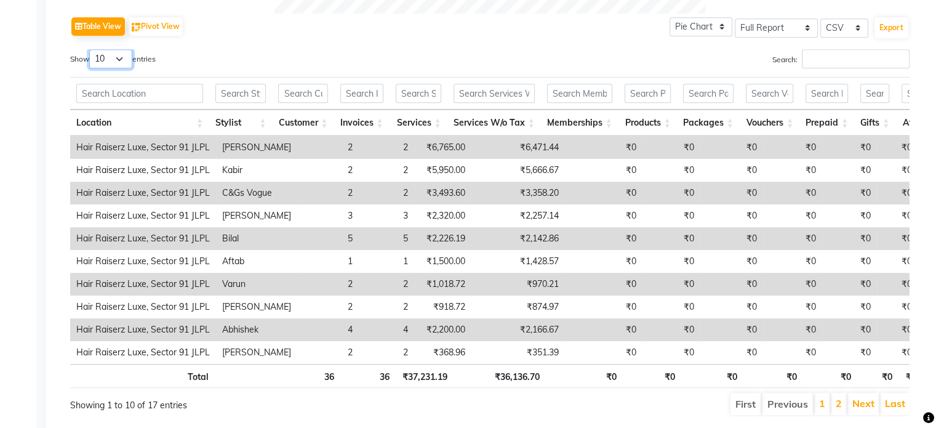
click at [126, 66] on select "10 25 50 100" at bounding box center [110, 58] width 43 height 19
click at [126, 62] on select "10 25 50 100" at bounding box center [110, 58] width 43 height 19
select select "25"
click at [91, 49] on select "10 25 50 100" at bounding box center [110, 58] width 43 height 19
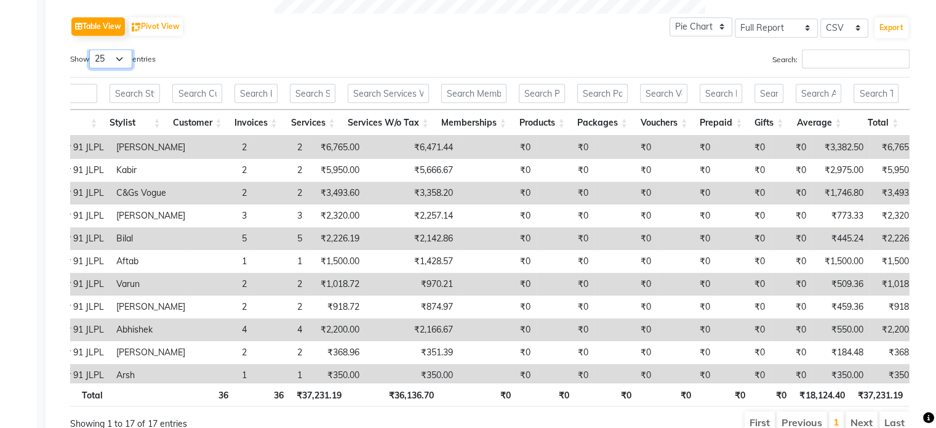
scroll to position [0, 0]
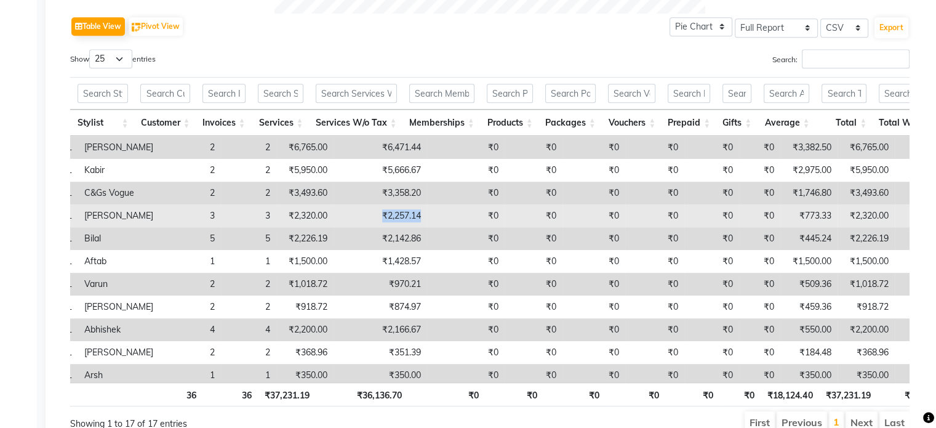
drag, startPoint x: 364, startPoint y: 217, endPoint x: 400, endPoint y: 219, distance: 36.3
click at [400, 219] on td "₹2,257.14" at bounding box center [380, 215] width 94 height 23
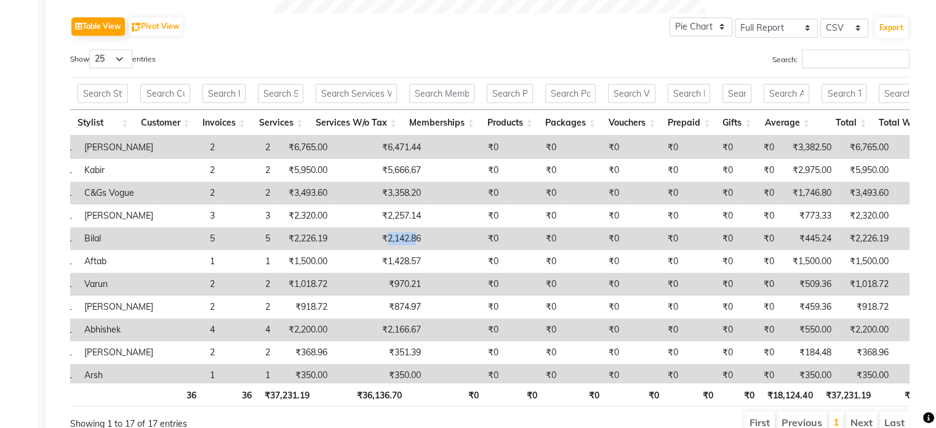
drag, startPoint x: 368, startPoint y: 245, endPoint x: 399, endPoint y: 247, distance: 30.8
click at [399, 247] on td "₹2,142.86" at bounding box center [380, 238] width 94 height 23
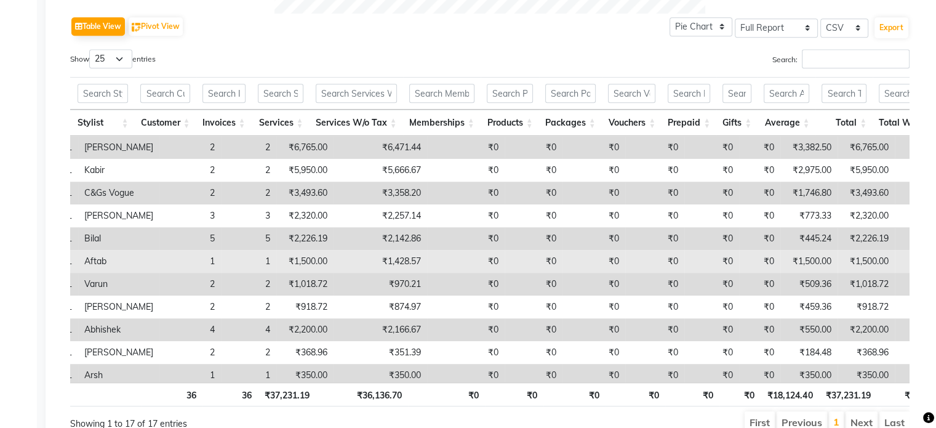
click at [373, 260] on td "₹1,428.57" at bounding box center [380, 261] width 94 height 23
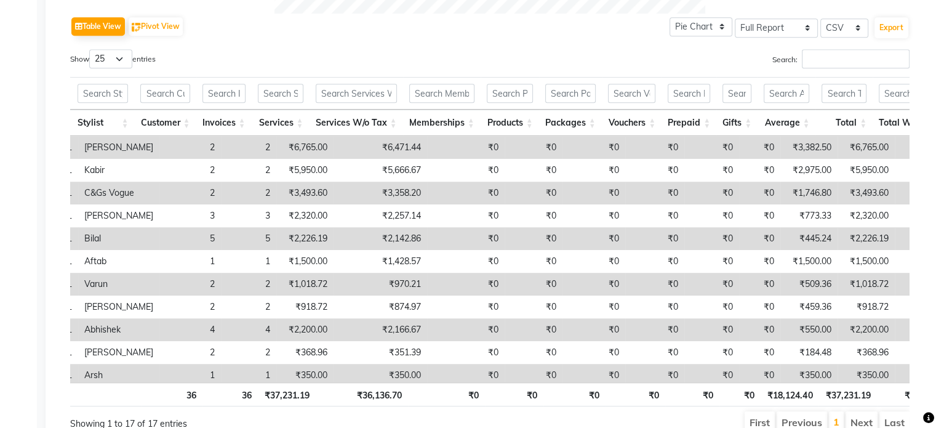
click at [372, 282] on td "₹970.21" at bounding box center [380, 284] width 94 height 23
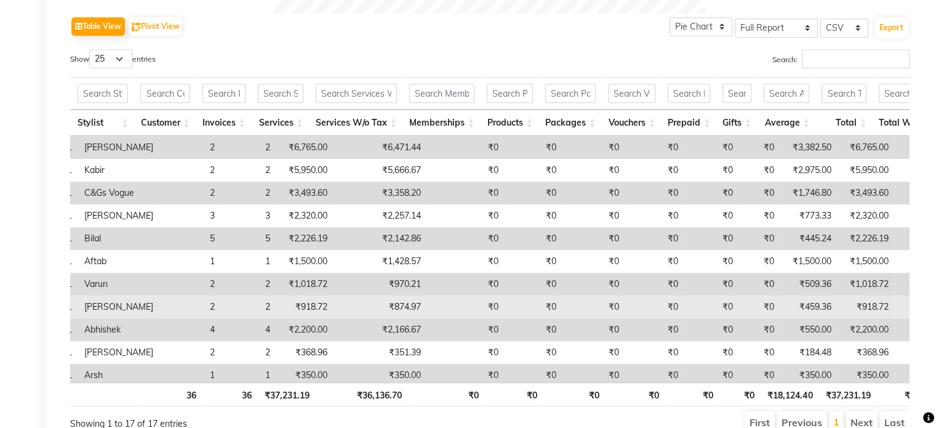
click at [374, 311] on td "₹874.97" at bounding box center [380, 306] width 94 height 23
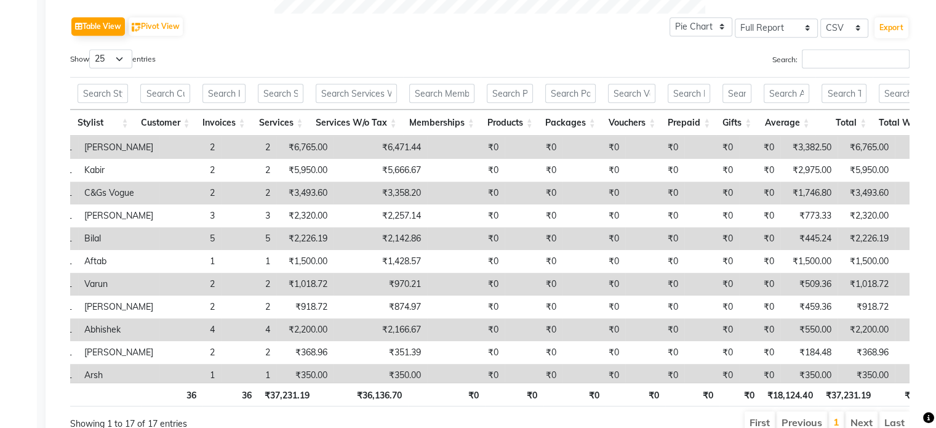
click at [375, 330] on td "₹2,166.67" at bounding box center [380, 329] width 94 height 23
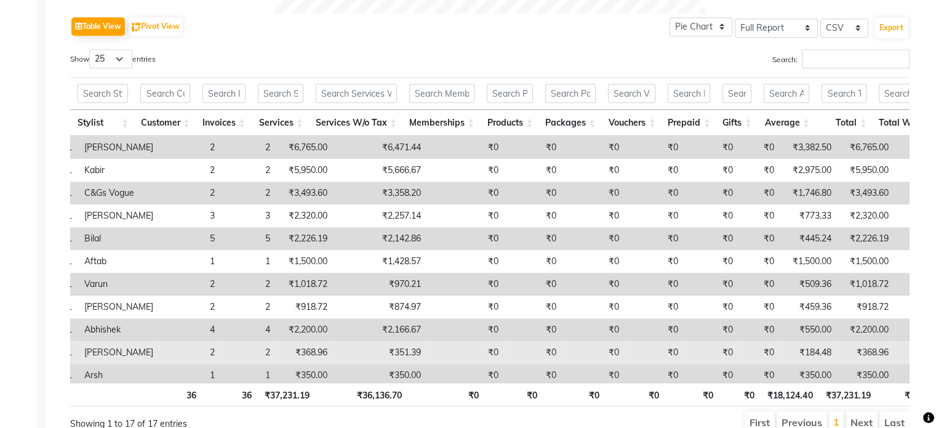
click at [384, 353] on td "₹351.39" at bounding box center [380, 352] width 94 height 23
click at [384, 351] on td "₹351.39" at bounding box center [380, 352] width 94 height 23
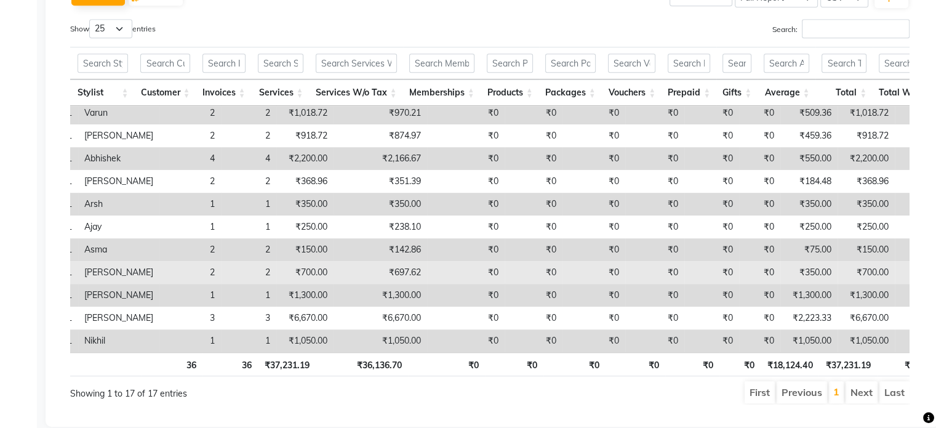
scroll to position [671, 0]
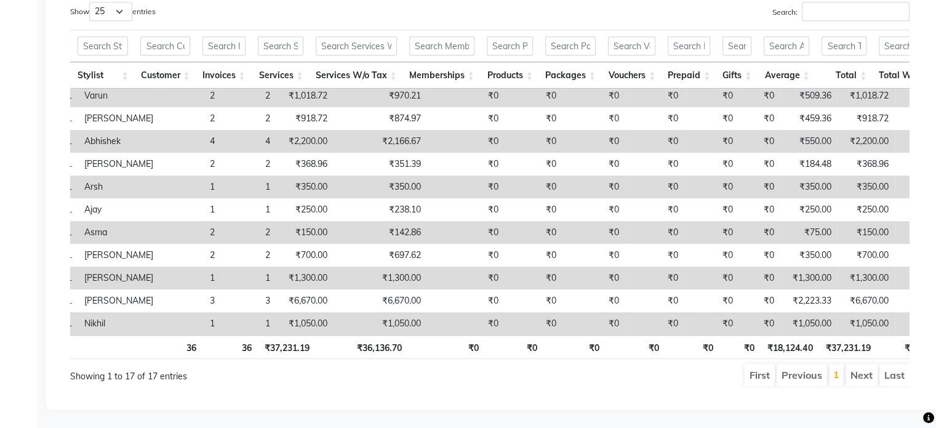
click at [372, 312] on td "₹1,050.00" at bounding box center [380, 323] width 94 height 23
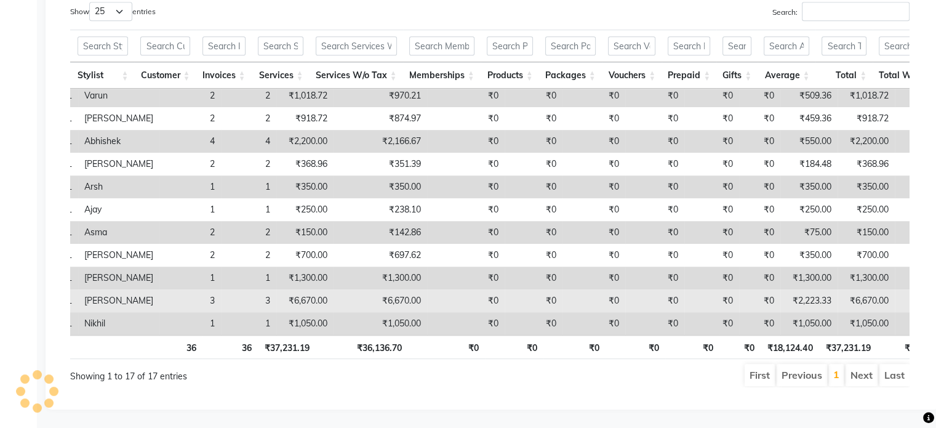
click at [379, 289] on td "₹6,670.00" at bounding box center [380, 300] width 94 height 23
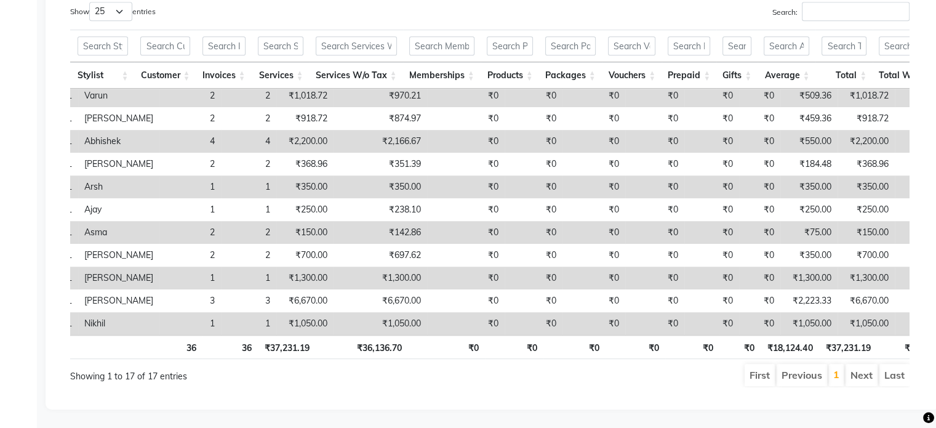
click at [386, 266] on td "₹1,300.00" at bounding box center [380, 277] width 94 height 23
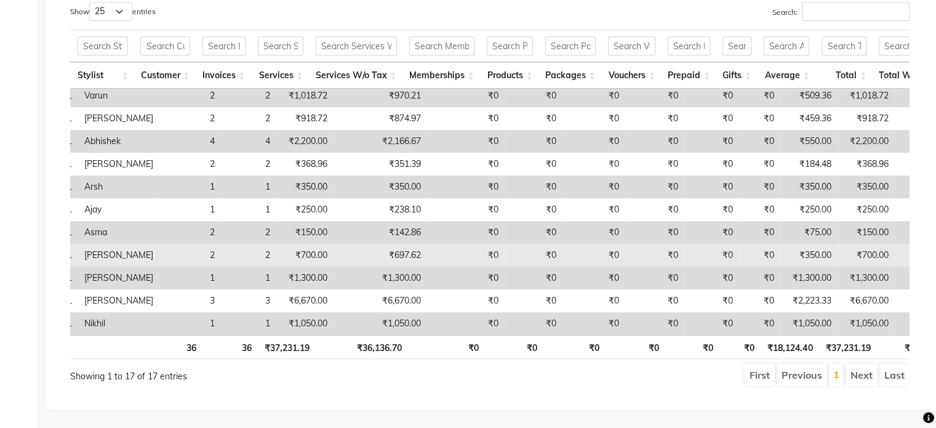
click at [381, 244] on td "₹697.62" at bounding box center [380, 255] width 94 height 23
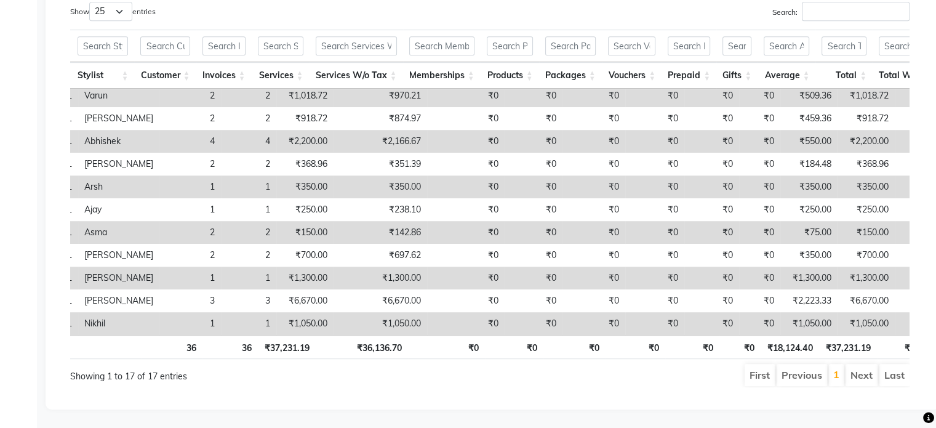
click at [385, 221] on td "₹142.86" at bounding box center [380, 232] width 94 height 23
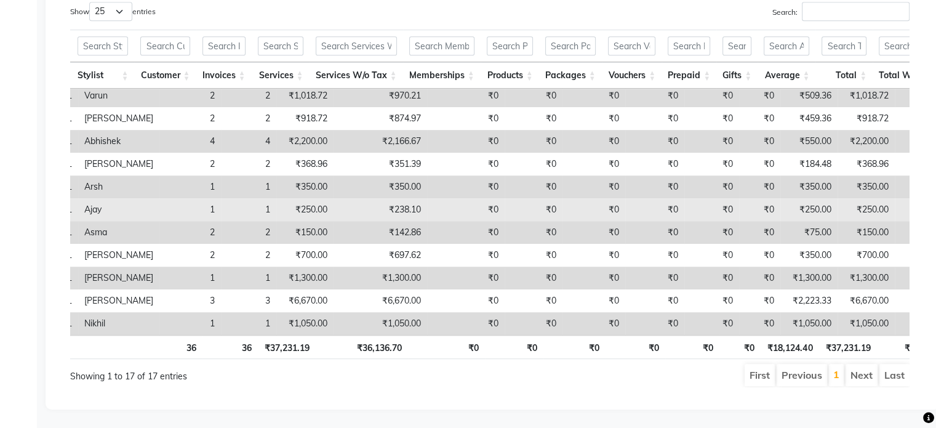
click at [385, 198] on td "₹238.10" at bounding box center [380, 209] width 94 height 23
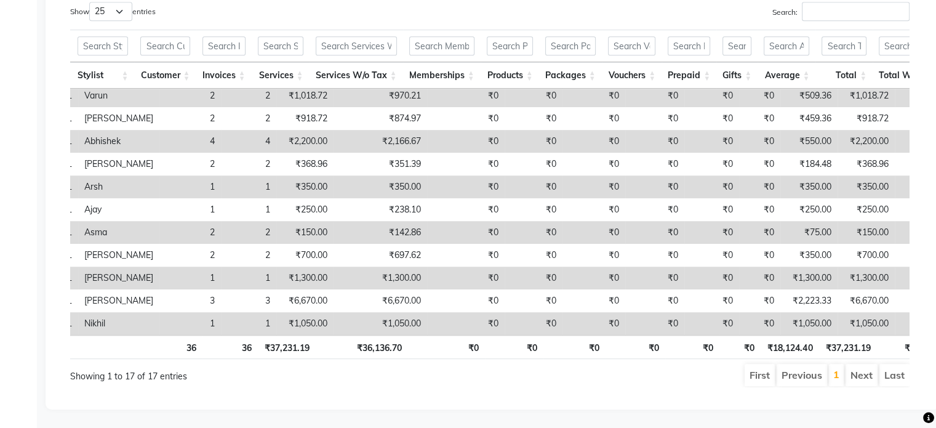
click at [383, 175] on td "₹350.00" at bounding box center [380, 186] width 94 height 23
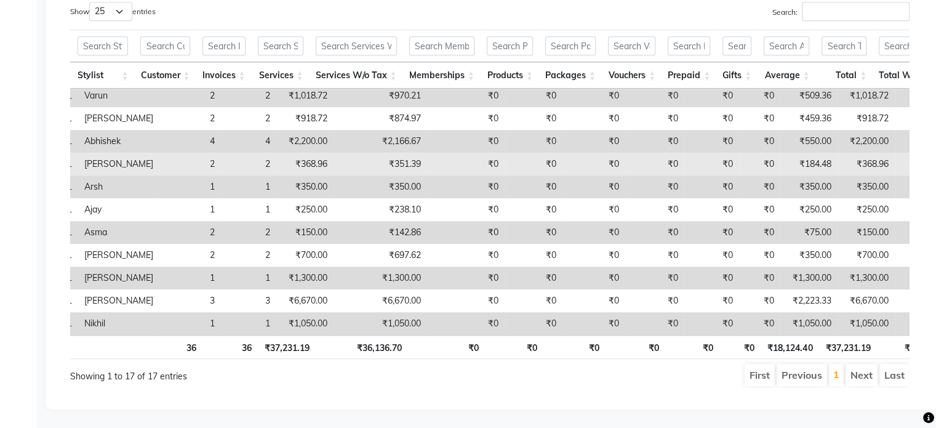
click at [385, 153] on td "₹351.39" at bounding box center [380, 164] width 94 height 23
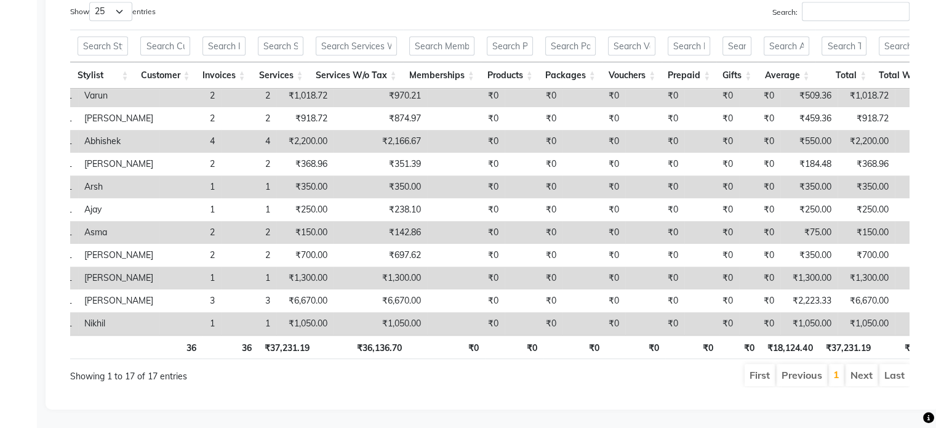
click at [381, 130] on td "₹2,166.67" at bounding box center [380, 141] width 94 height 23
